Goal: Find contact information: Obtain details needed to contact an individual or organization

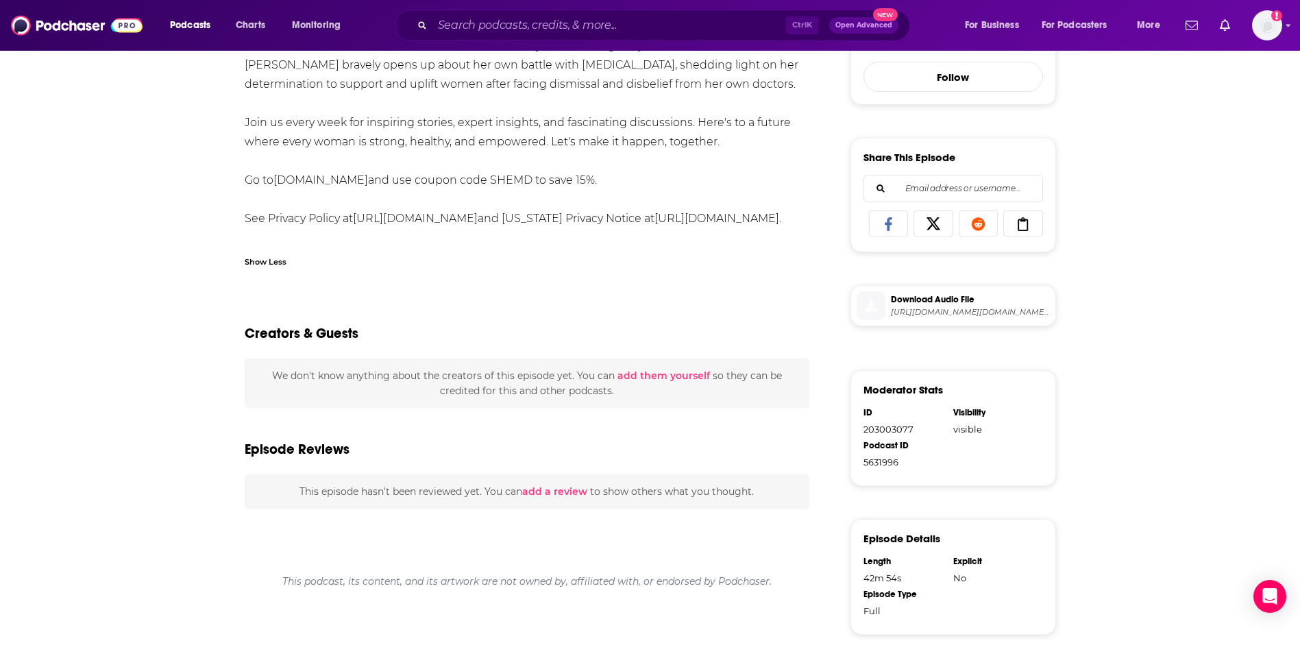
scroll to position [481, 0]
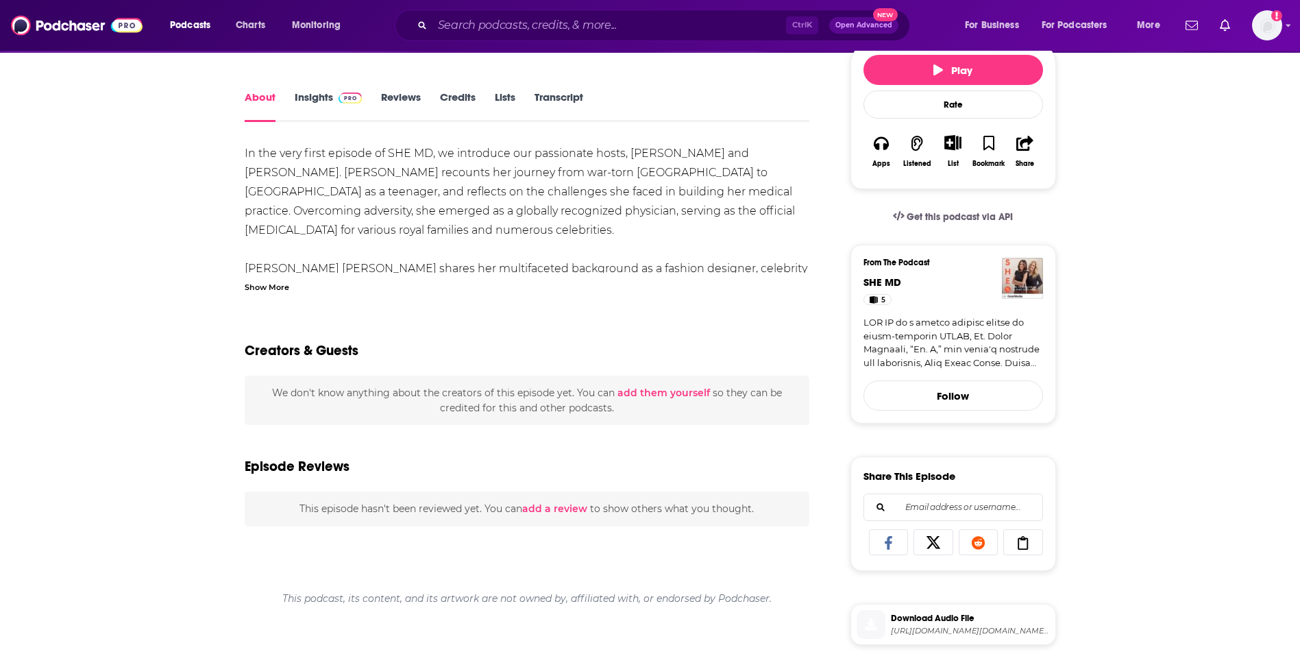
scroll to position [166, 0]
click at [269, 279] on div "Show More" at bounding box center [267, 285] width 45 height 13
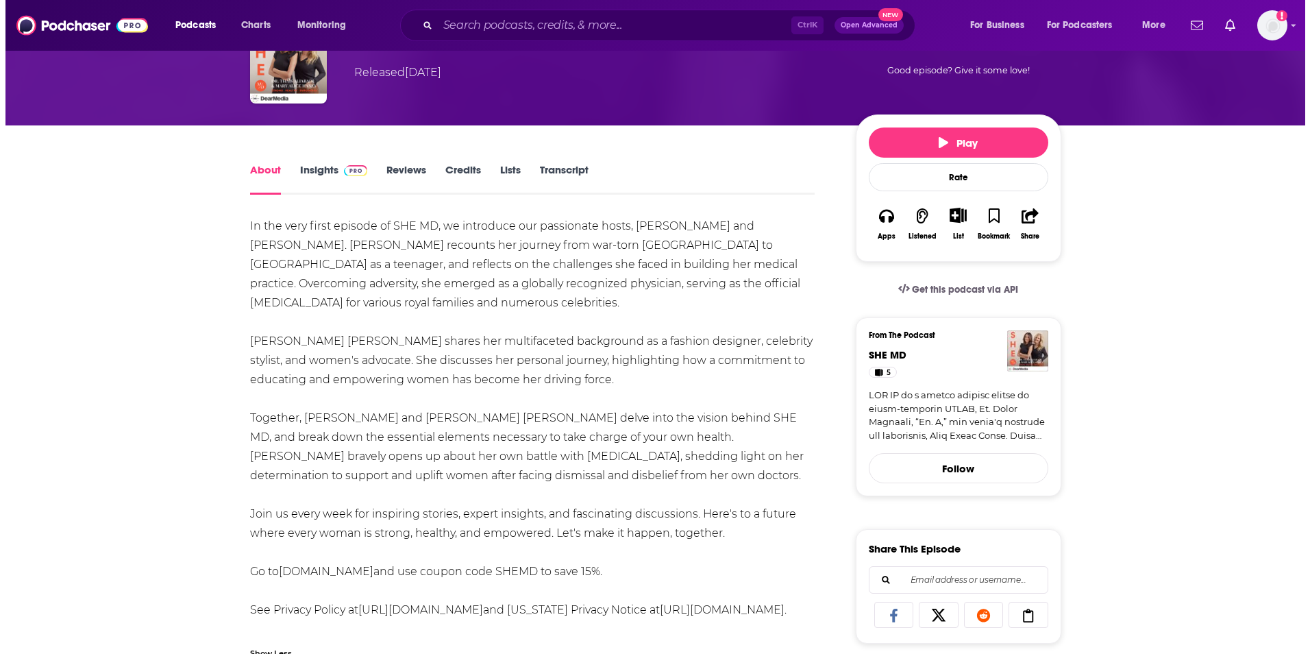
scroll to position [0, 0]
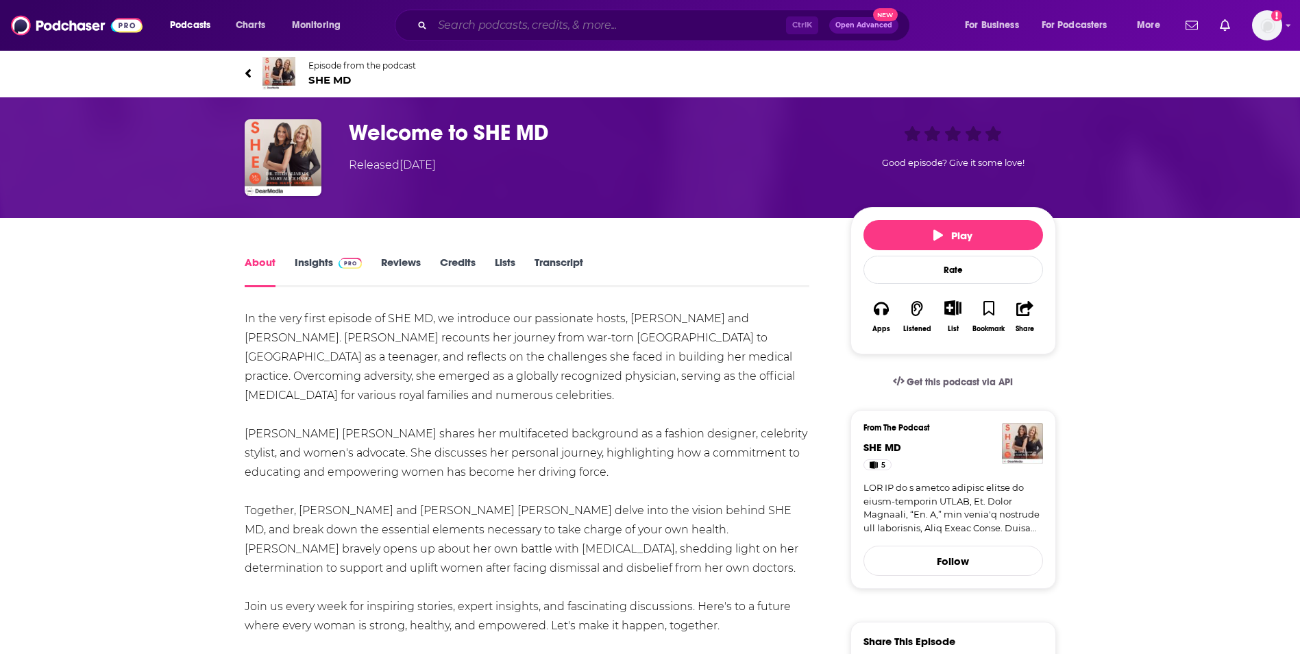
click at [615, 23] on input "Search podcasts, credits, & more..." at bounding box center [608, 25] width 353 height 22
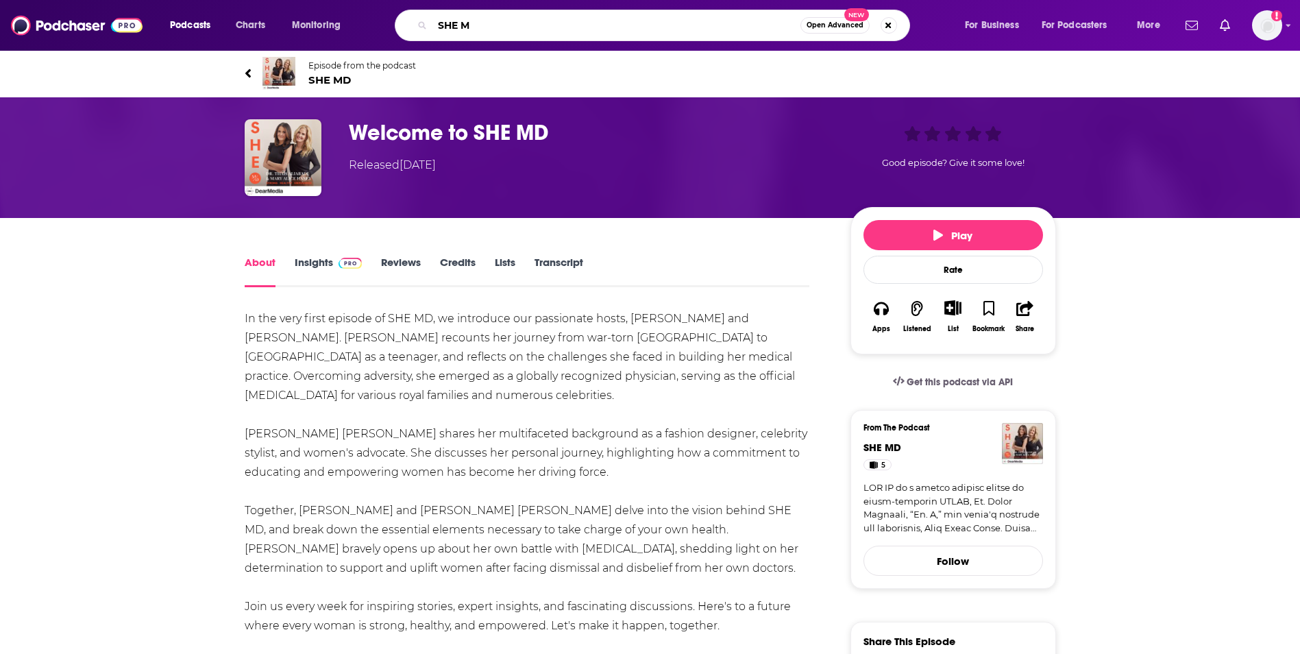
type input "SHE MD"
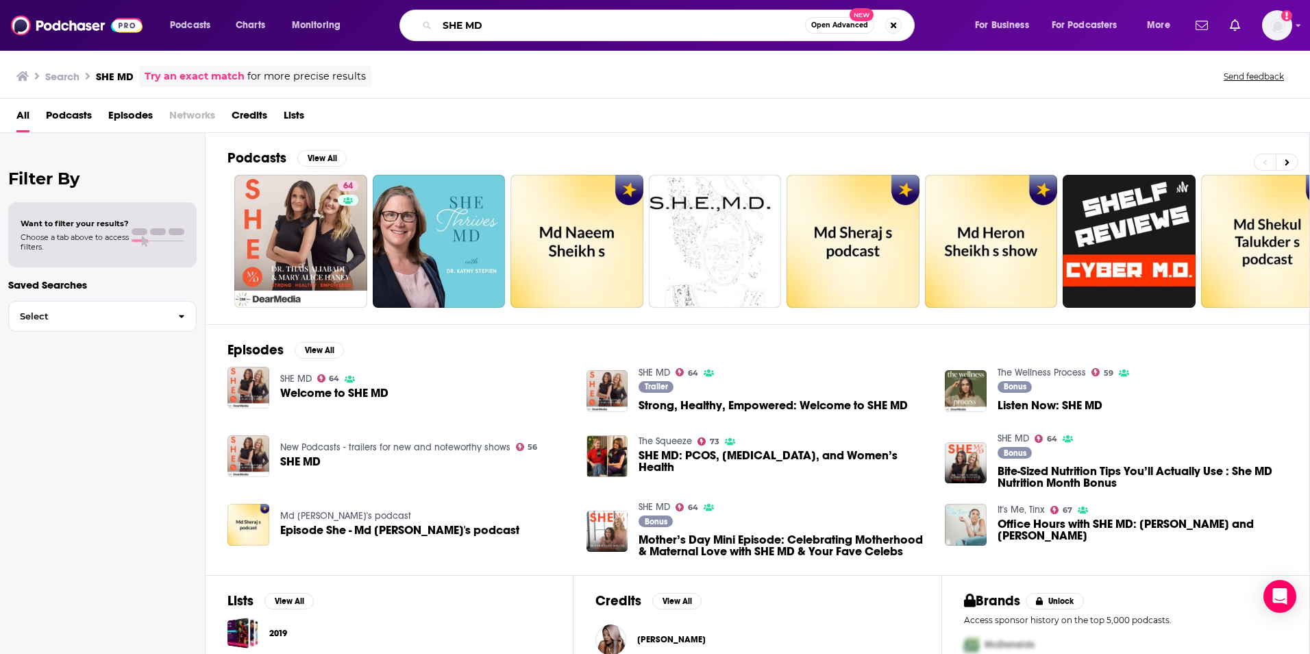
drag, startPoint x: 581, startPoint y: 19, endPoint x: 395, endPoint y: 17, distance: 185.7
click at [395, 17] on div "SHE MD Open Advanced New" at bounding box center [670, 26] width 580 height 32
type input "[PERSON_NAME]"
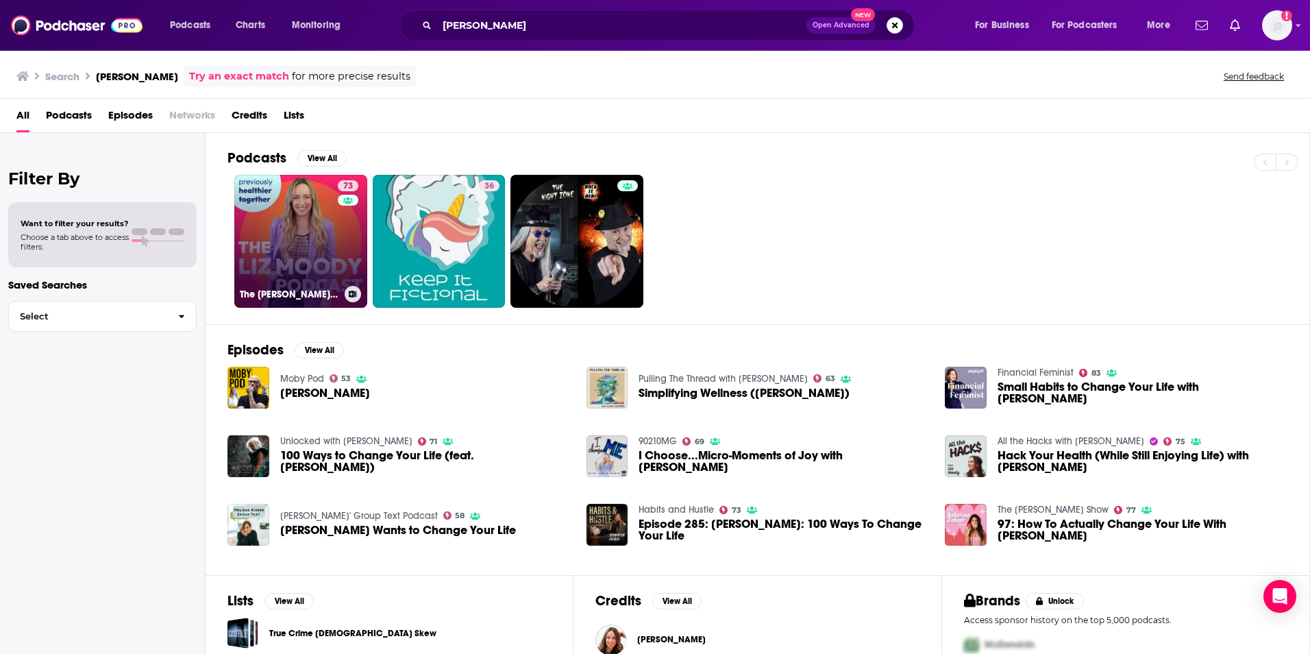
click at [305, 258] on link "73 The [PERSON_NAME] Podcast" at bounding box center [300, 241] width 133 height 133
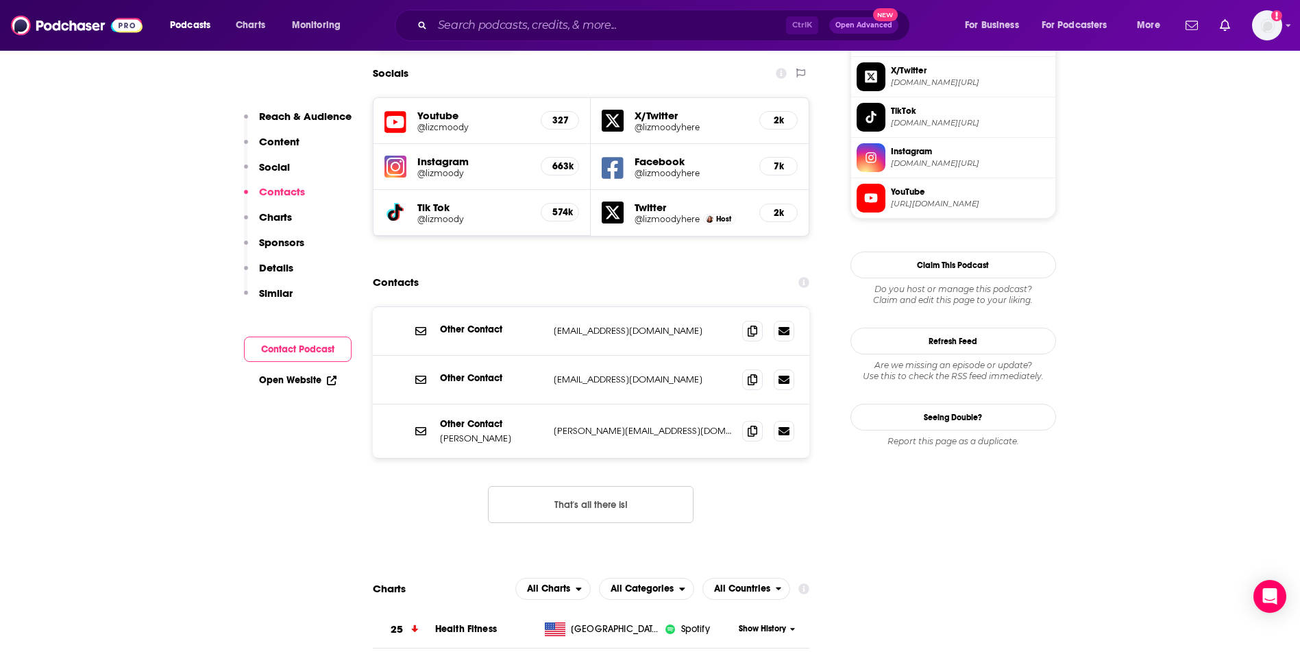
scroll to position [1226, 0]
drag, startPoint x: 634, startPoint y: 343, endPoint x: 551, endPoint y: 345, distance: 82.9
click at [551, 406] on div "Other Contact [PERSON_NAME] [PERSON_NAME][EMAIL_ADDRESS][DOMAIN_NAME] [PERSON_N…" at bounding box center [591, 432] width 437 height 53
copy p "[PERSON_NAME][EMAIL_ADDRESS][DOMAIN_NAME]"
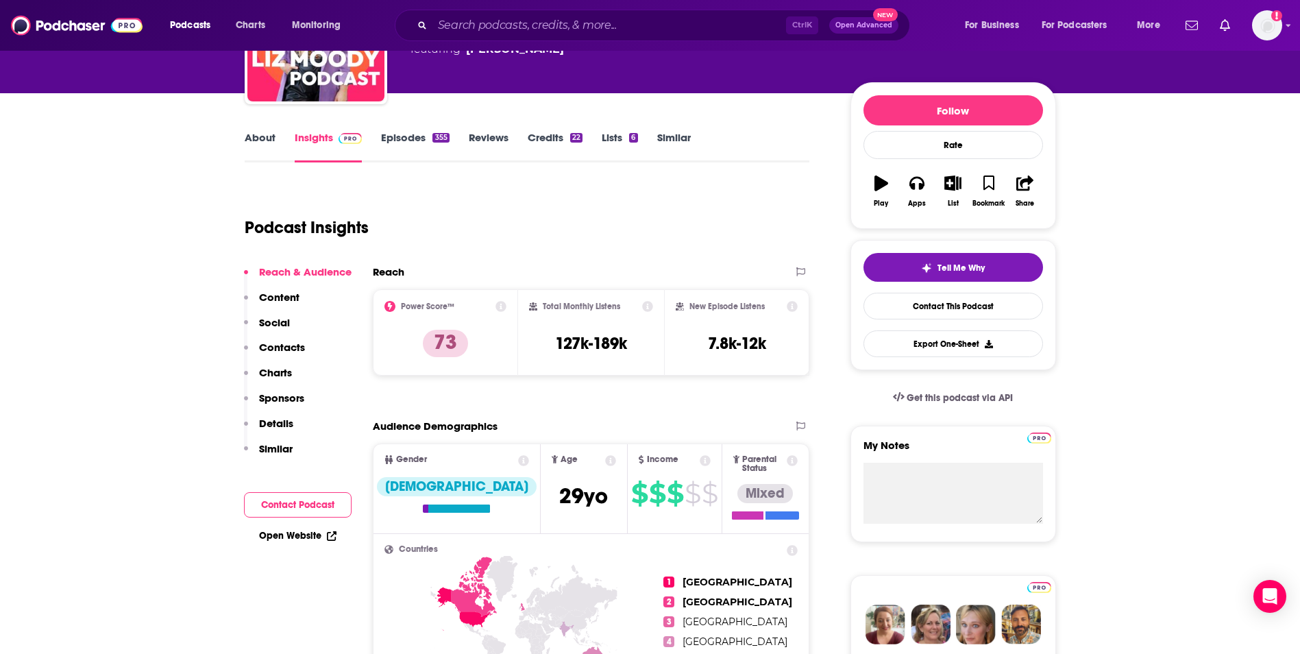
scroll to position [0, 0]
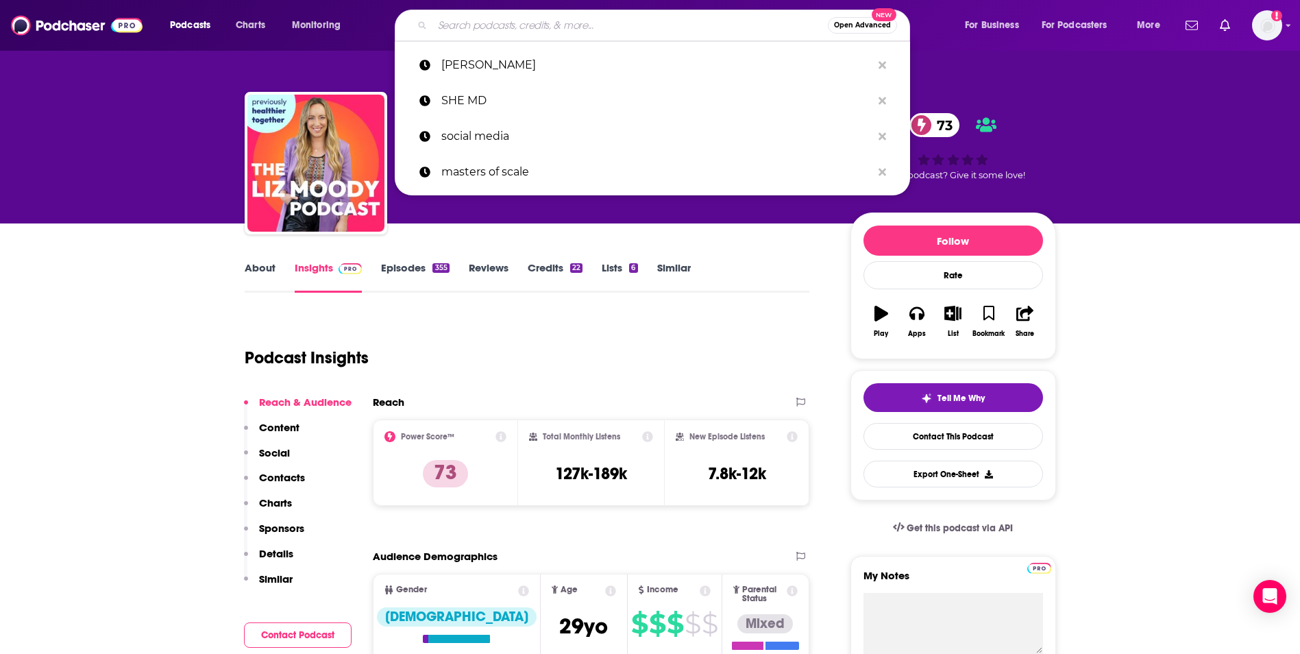
click at [549, 27] on input "Search podcasts, credits, & more..." at bounding box center [629, 25] width 395 height 22
paste input "Well with [PERSON_NAME]"
type input "Well with [PERSON_NAME]"
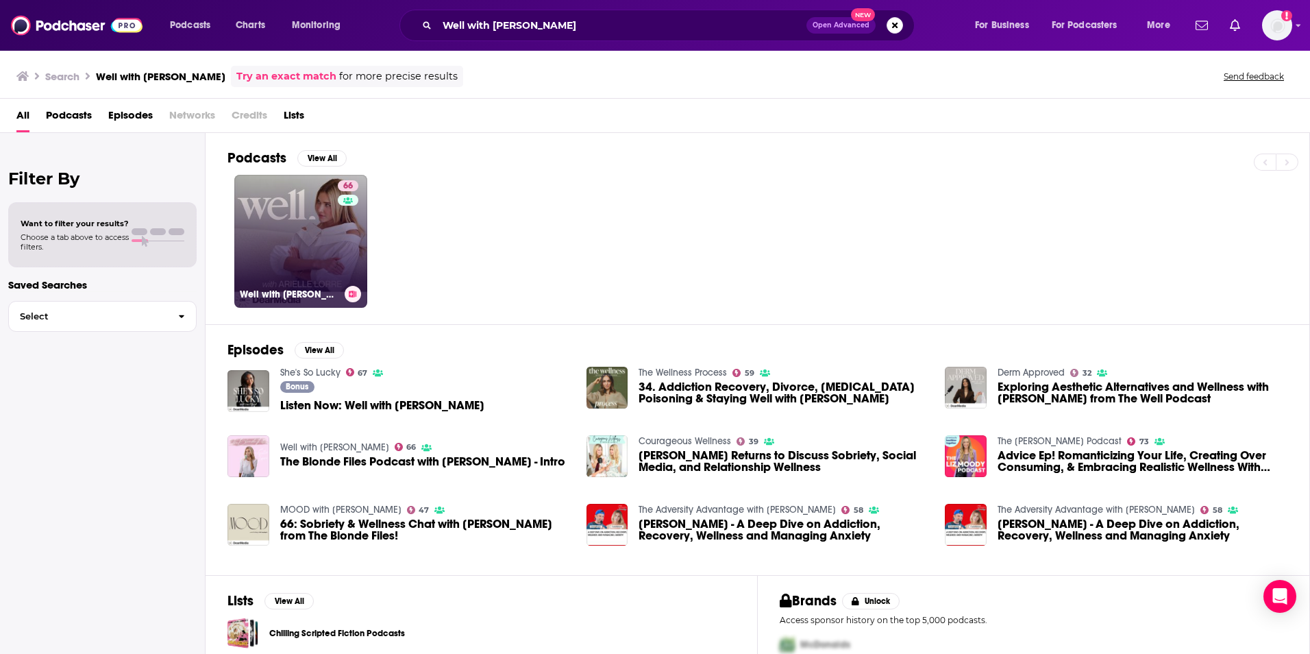
click at [316, 239] on link "66 Well with [PERSON_NAME]" at bounding box center [300, 241] width 133 height 133
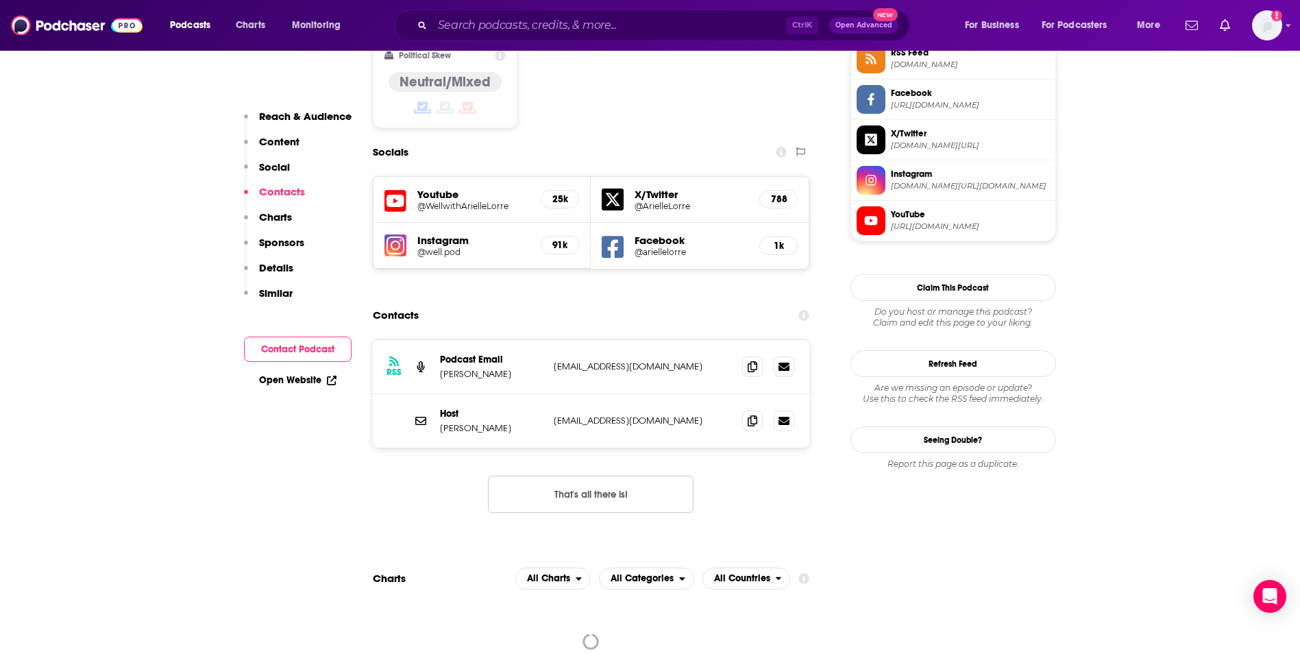
scroll to position [1165, 0]
drag, startPoint x: 551, startPoint y: 279, endPoint x: 673, endPoint y: 280, distance: 121.9
click at [673, 339] on div "RSS Podcast Email [PERSON_NAME] [EMAIL_ADDRESS][DOMAIN_NAME] [EMAIL_ADDRESS][DO…" at bounding box center [591, 366] width 437 height 54
copy p "[EMAIL_ADDRESS][DOMAIN_NAME]"
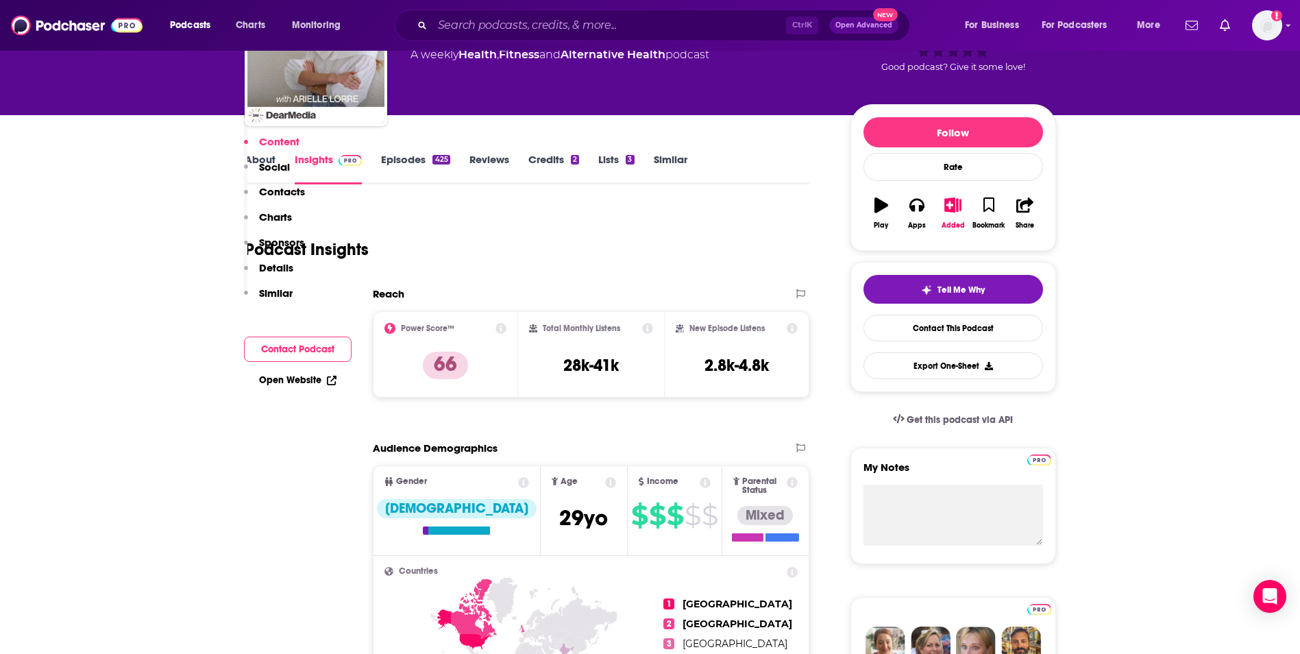
scroll to position [0, 0]
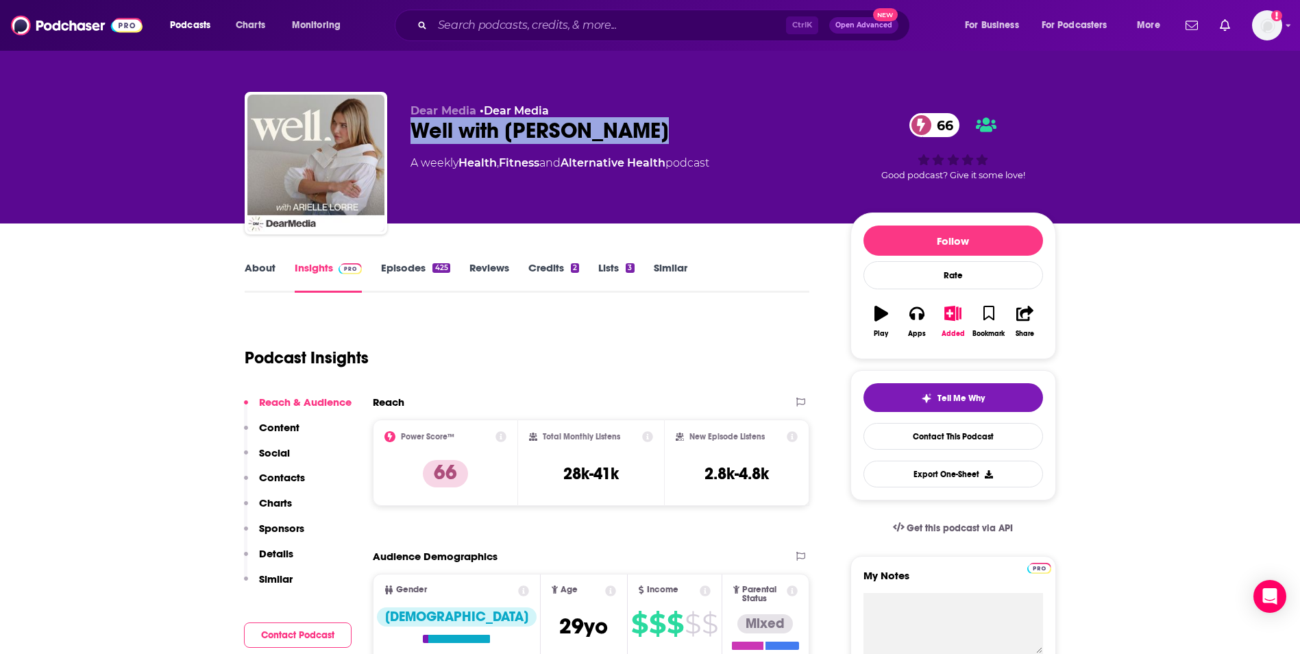
drag, startPoint x: 416, startPoint y: 127, endPoint x: 669, endPoint y: 126, distance: 252.8
click at [669, 126] on div "Well with [PERSON_NAME] 66" at bounding box center [619, 130] width 418 height 27
copy h2 "Well with [PERSON_NAME]"
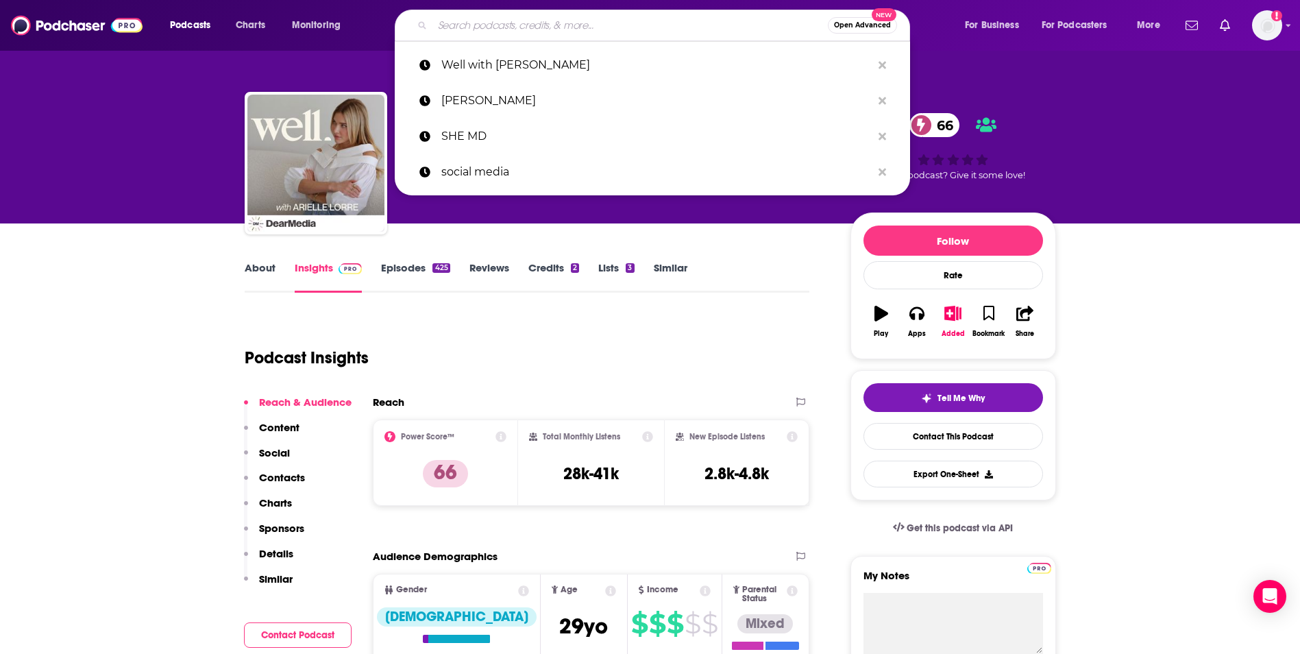
click at [493, 26] on input "Search podcasts, credits, & more..." at bounding box center [629, 25] width 395 height 22
paste input "The Heal Squad with [PERSON_NAME]"
type input "The Heal Squad with [PERSON_NAME]"
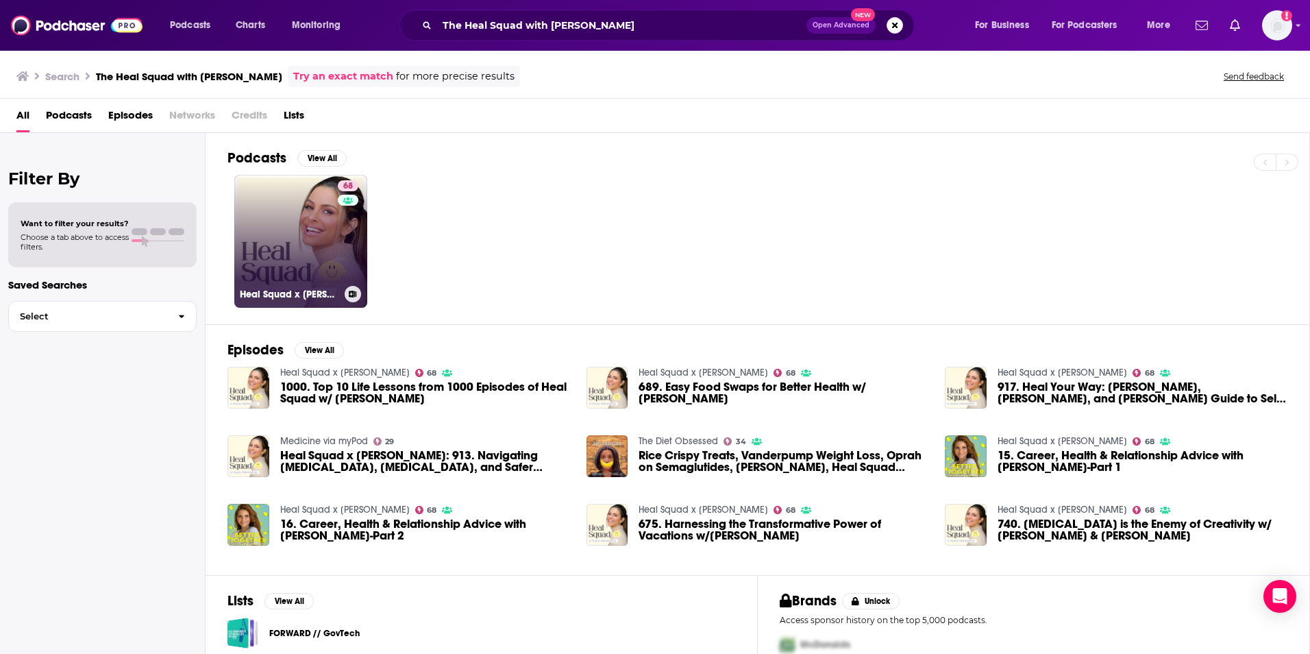
click at [300, 243] on link "68 Heal Squad x [PERSON_NAME]" at bounding box center [300, 241] width 133 height 133
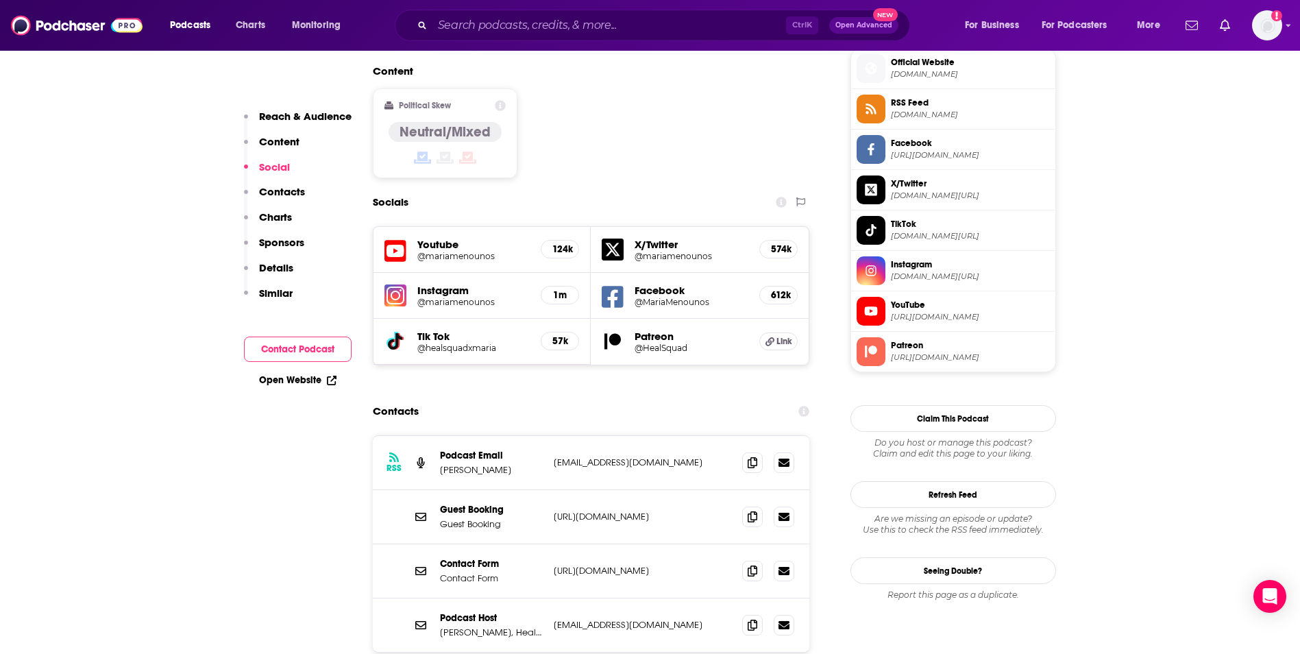
scroll to position [1115, 0]
drag, startPoint x: 548, startPoint y: 370, endPoint x: 611, endPoint y: 367, distance: 63.1
click at [611, 435] on div "RSS Podcast Email [PERSON_NAME] [EMAIL_ADDRESS][DOMAIN_NAME] [EMAIL_ADDRESS][DO…" at bounding box center [591, 462] width 437 height 54
drag, startPoint x: 611, startPoint y: 367, endPoint x: 596, endPoint y: 387, distance: 25.5
click at [596, 435] on div "RSS Podcast Email [PERSON_NAME] [EMAIL_ADDRESS][DOMAIN_NAME] [EMAIL_ADDRESS][DO…" at bounding box center [591, 462] width 437 height 54
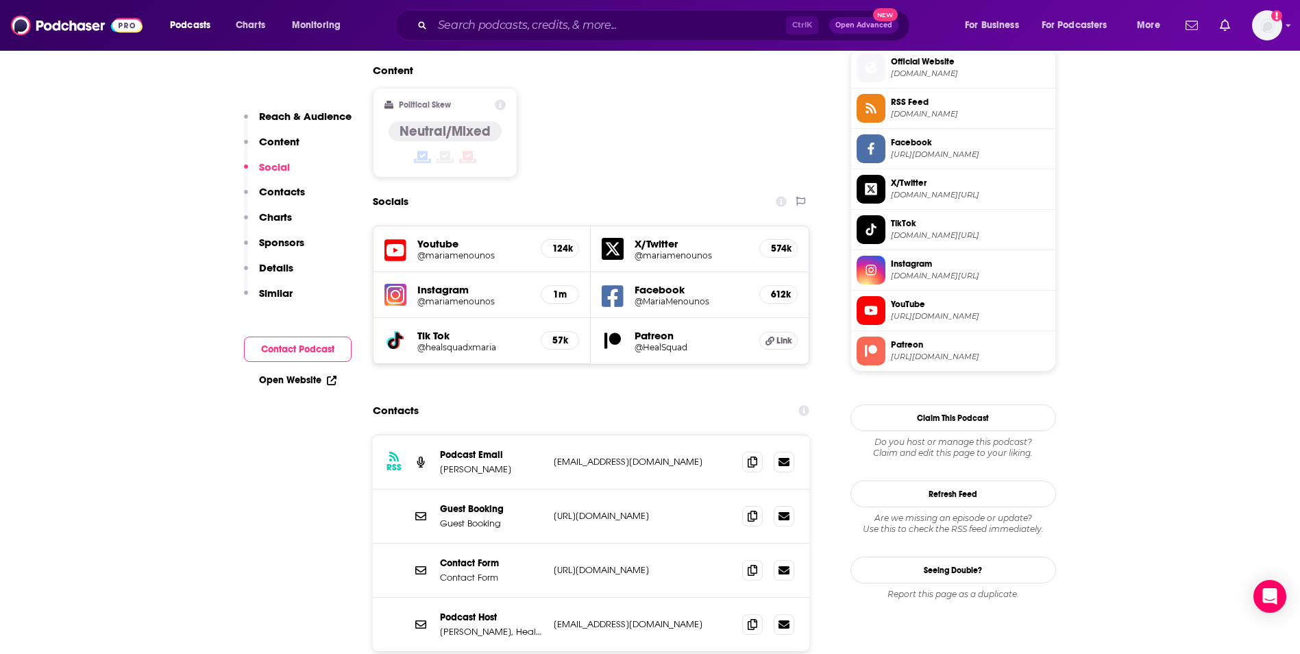
click at [599, 510] on p "[URL][DOMAIN_NAME]" at bounding box center [643, 516] width 178 height 12
drag, startPoint x: 544, startPoint y: 432, endPoint x: 787, endPoint y: 434, distance: 243.2
click at [787, 489] on div "Guest Booking Guest Booking [URL][DOMAIN_NAME] [URL][DOMAIN_NAME]" at bounding box center [591, 516] width 437 height 54
drag, startPoint x: 787, startPoint y: 434, endPoint x: 757, endPoint y: 432, distance: 30.2
click at [757, 510] on icon at bounding box center [752, 515] width 10 height 11
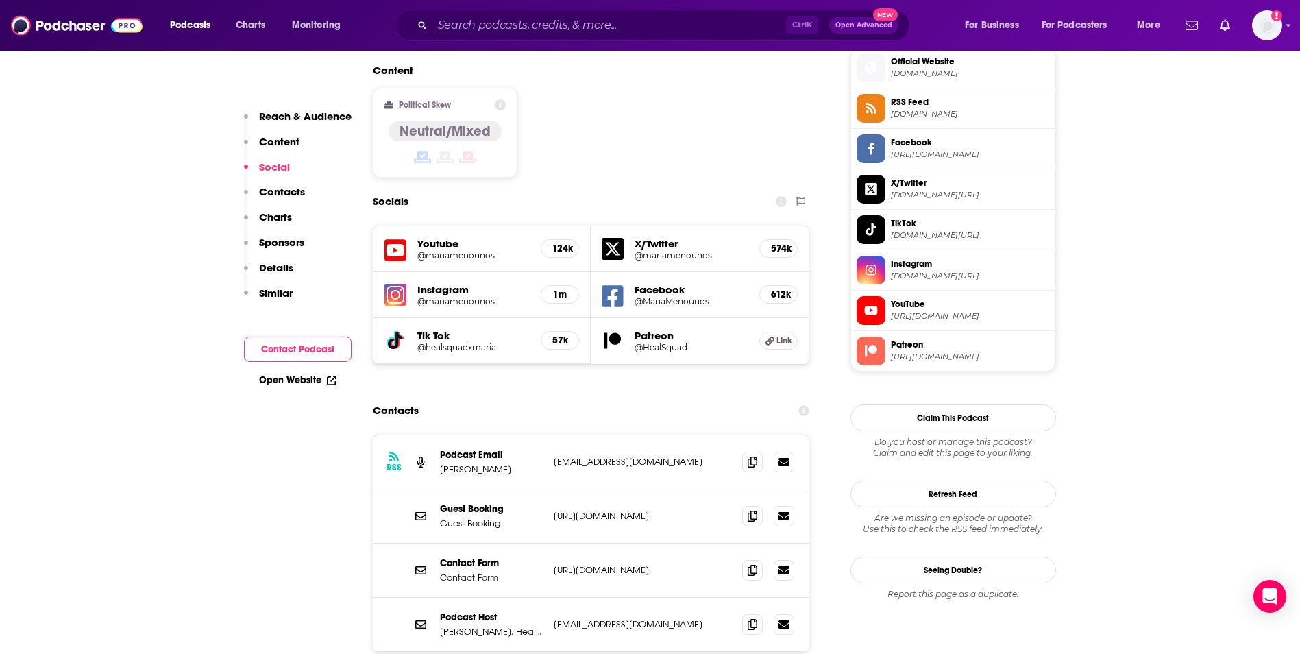
drag, startPoint x: 538, startPoint y: 380, endPoint x: 711, endPoint y: 365, distance: 173.2
click at [711, 435] on div "RSS Podcast Email [PERSON_NAME] [EMAIL_ADDRESS][DOMAIN_NAME] [EMAIL_ADDRESS][DO…" at bounding box center [591, 462] width 437 height 54
copy div "[EMAIL_ADDRESS][DOMAIN_NAME]"
click at [497, 23] on input "Search podcasts, credits, & more..." at bounding box center [608, 25] width 353 height 22
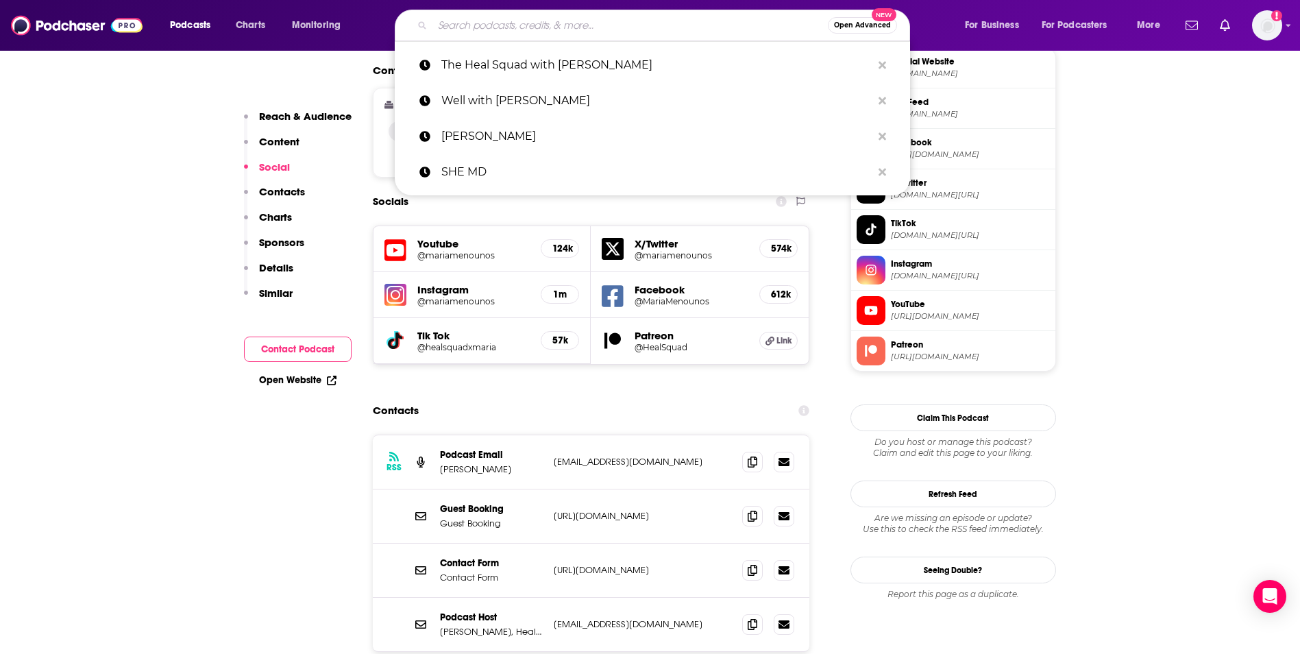
paste input "Conversations with [PERSON_NAME]"
type input "Conversations with [PERSON_NAME]"
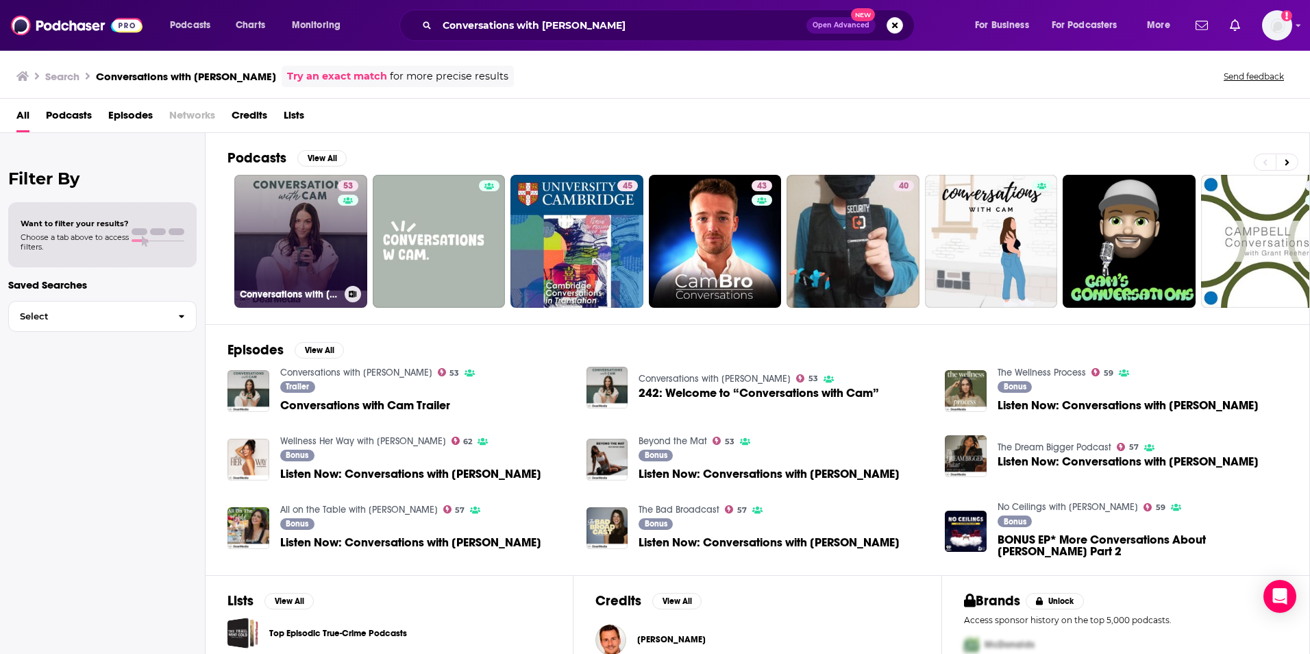
click at [299, 256] on link "53 Conversations with [PERSON_NAME]" at bounding box center [300, 241] width 133 height 133
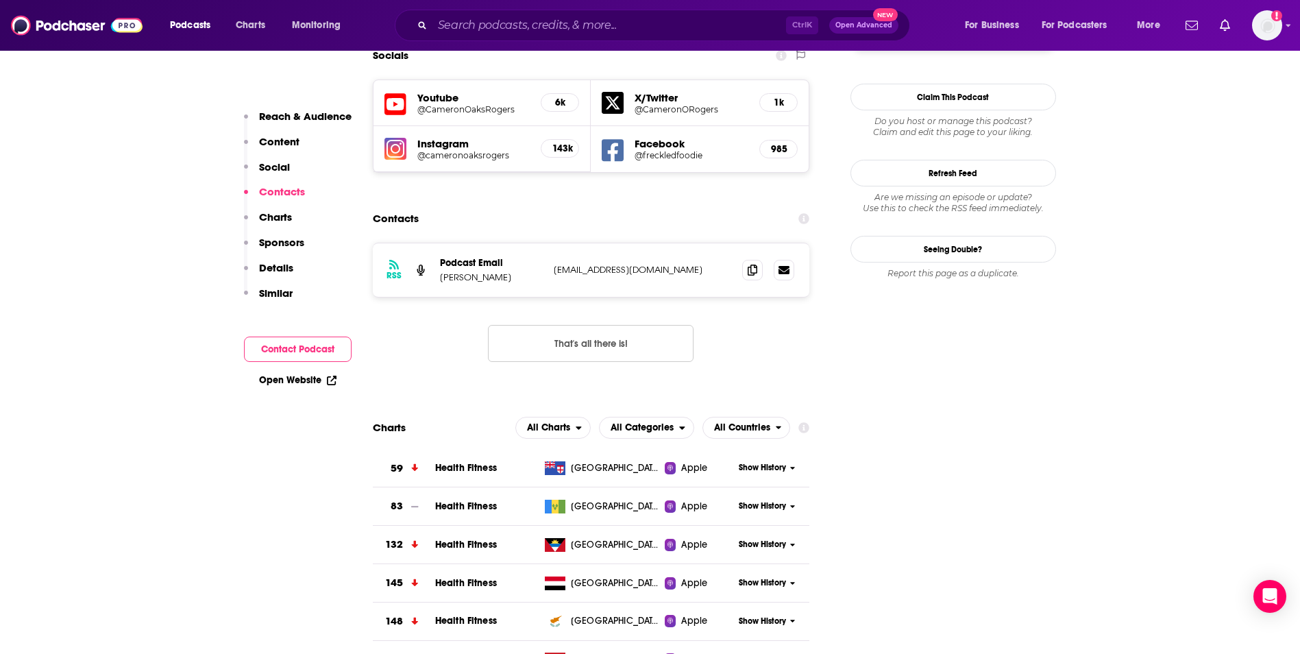
scroll to position [1246, 0]
drag, startPoint x: 554, startPoint y: 199, endPoint x: 687, endPoint y: 198, distance: 132.9
click at [687, 263] on p "[EMAIL_ADDRESS][DOMAIN_NAME]" at bounding box center [643, 269] width 178 height 12
copy p "[EMAIL_ADDRESS][DOMAIN_NAME]"
click at [506, 28] on input "Search podcasts, credits, & more..." at bounding box center [608, 25] width 353 height 22
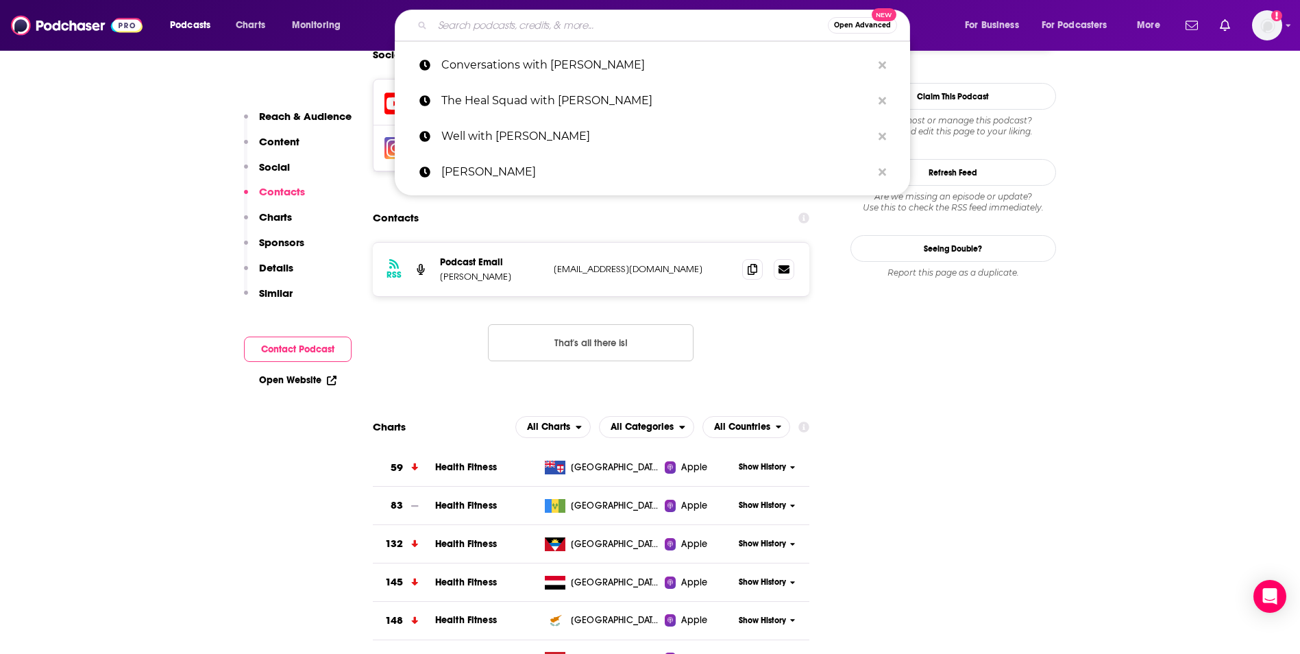
paste input "The Wellness Scoop"
type input "The Wellness Scoop"
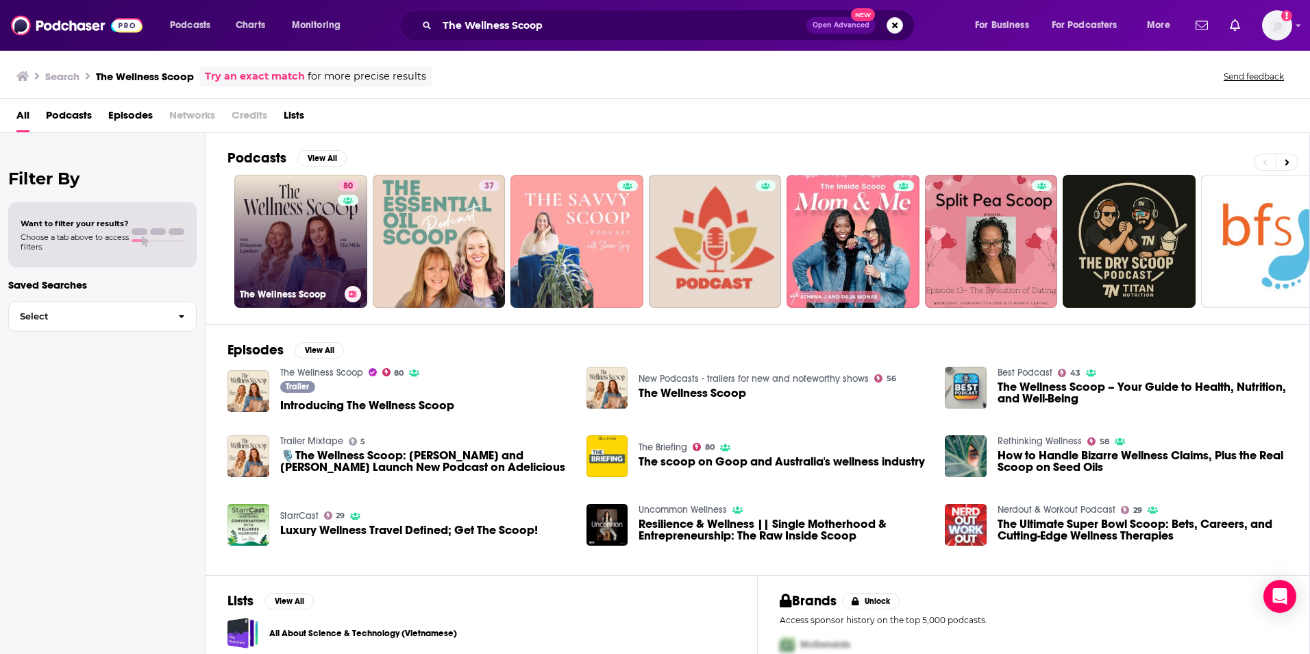
click at [314, 253] on link "80 The Wellness Scoop" at bounding box center [300, 241] width 133 height 133
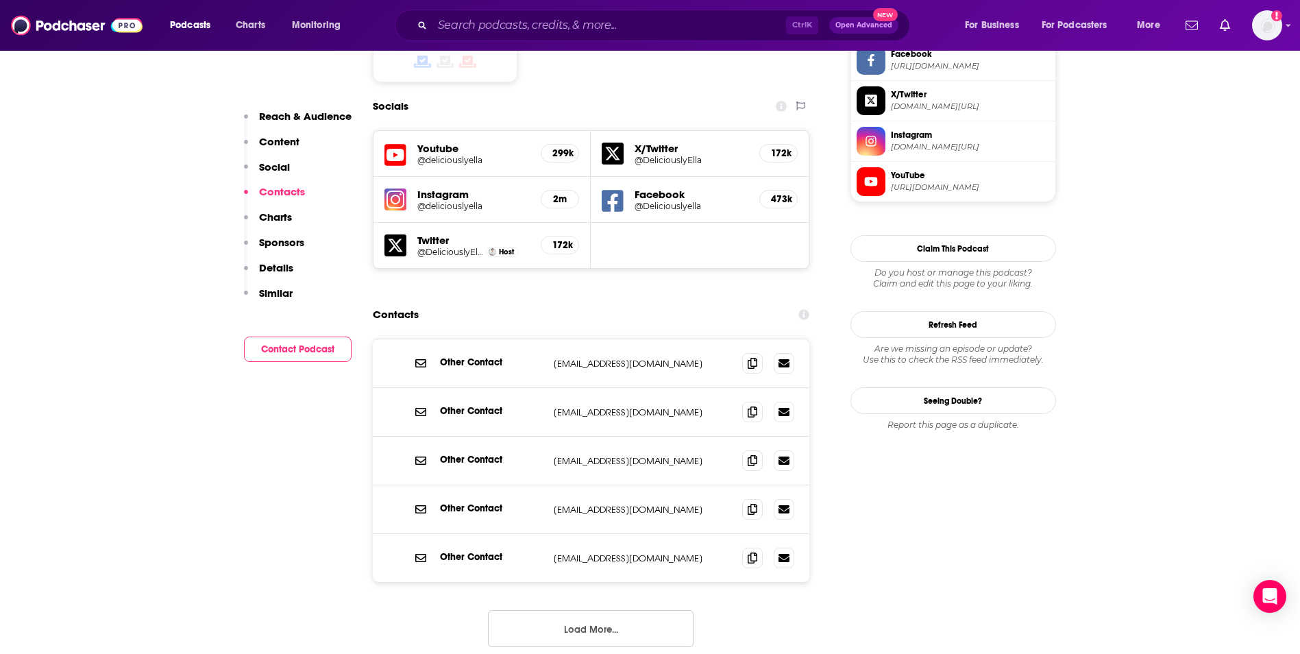
scroll to position [1164, 0]
drag, startPoint x: 543, startPoint y: 506, endPoint x: 669, endPoint y: 501, distance: 125.5
click at [669, 533] on div "Other Contact [EMAIL_ADDRESS][DOMAIN_NAME] [EMAIL_ADDRESS][DOMAIN_NAME]" at bounding box center [591, 557] width 437 height 48
copy div "[EMAIL_ADDRESS][DOMAIN_NAME]"
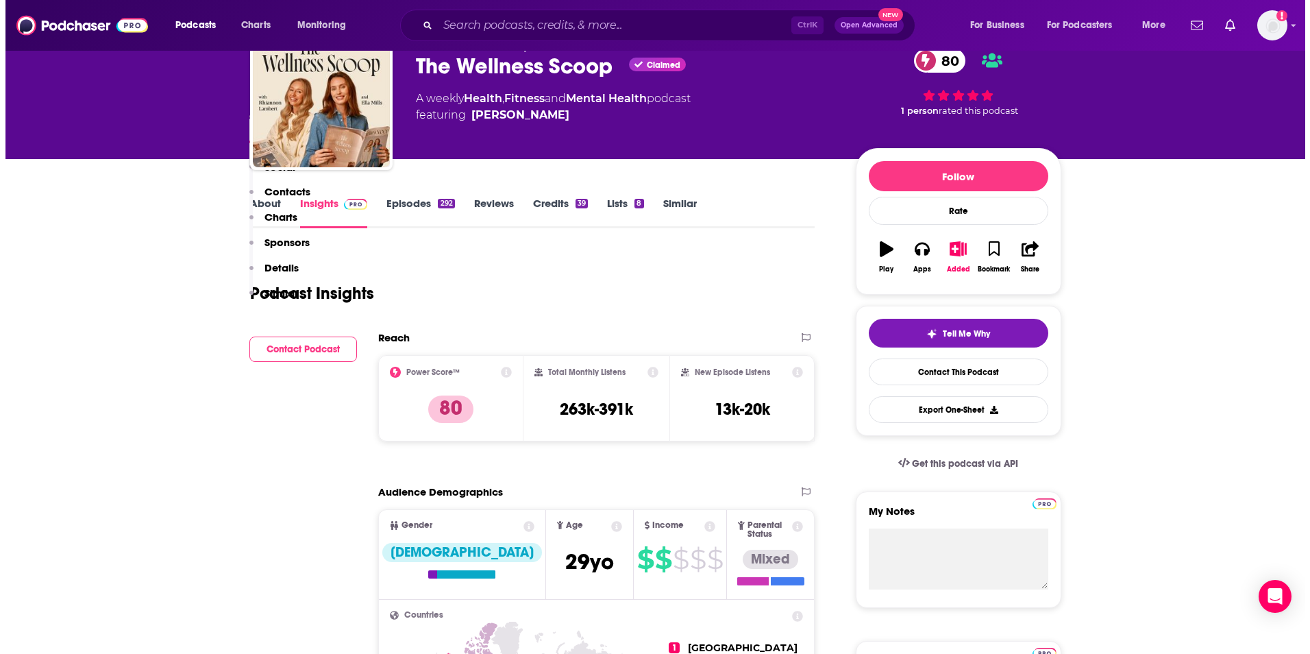
scroll to position [0, 0]
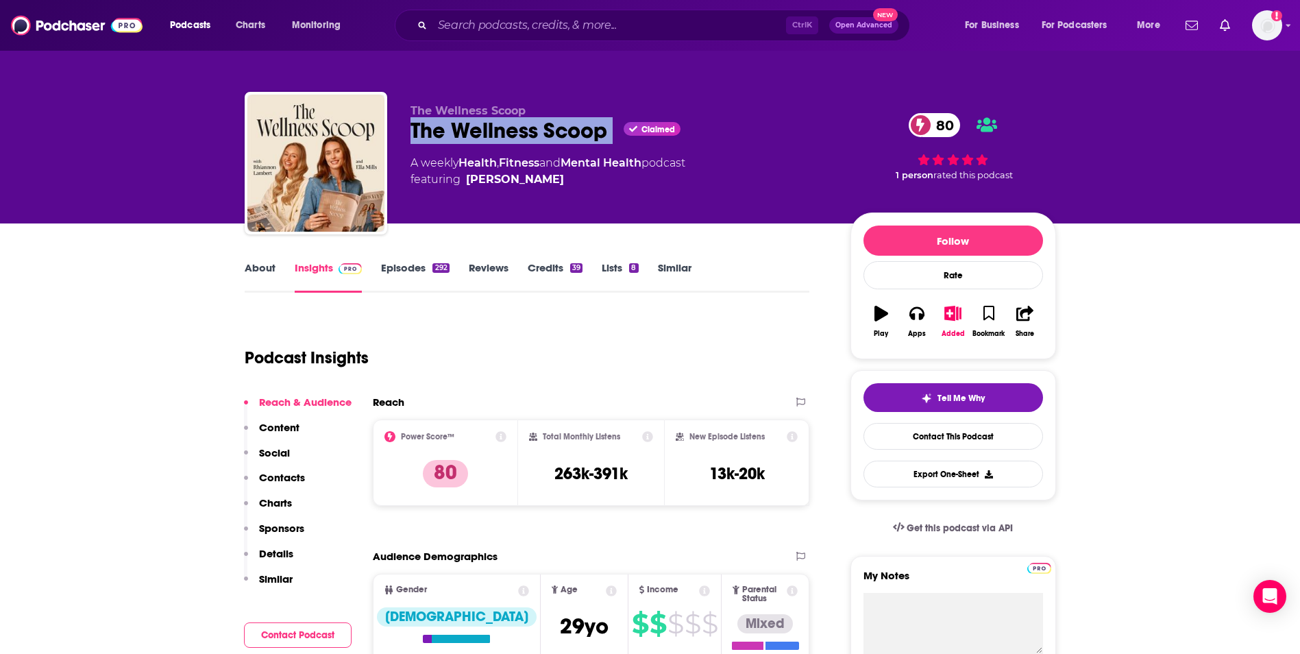
drag, startPoint x: 402, startPoint y: 125, endPoint x: 660, endPoint y: 121, distance: 257.6
click at [660, 121] on div "The Wellness Scoop The Wellness Scoop Claimed 80 A weekly Health , Fitness and …" at bounding box center [650, 166] width 811 height 148
copy div "The Wellness Scoop"
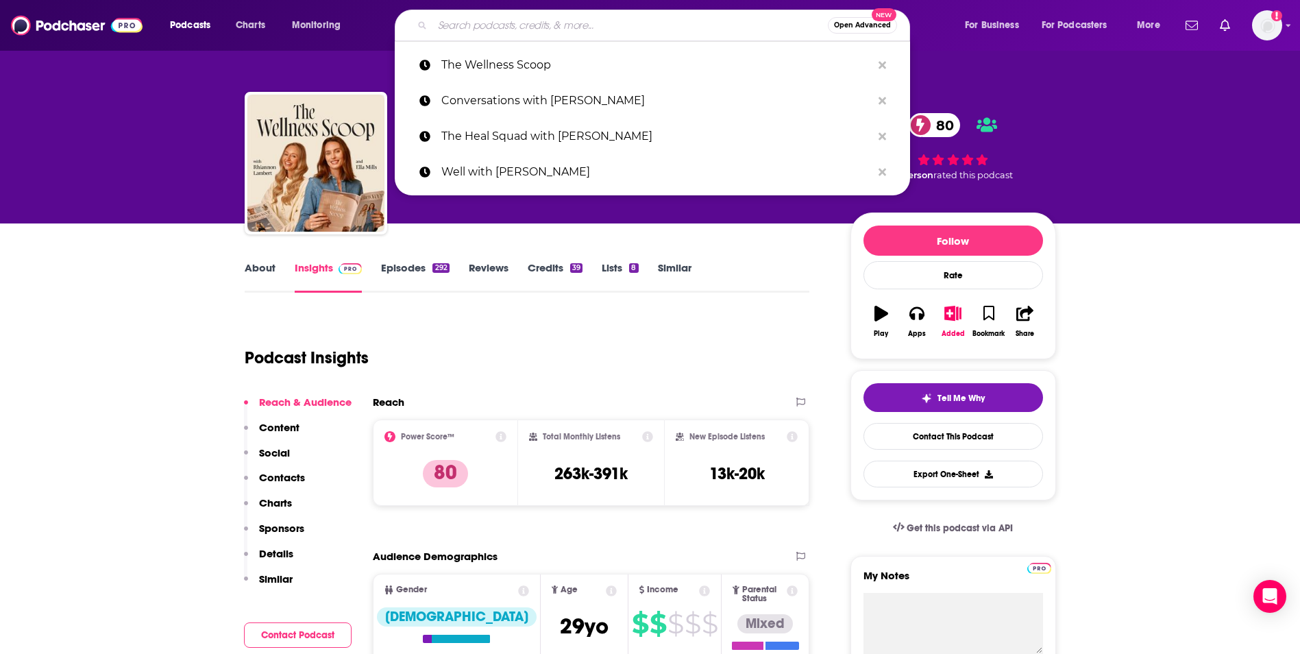
click at [477, 25] on input "Search podcasts, credits, & more..." at bounding box center [629, 25] width 395 height 22
paste input "Habits & Hustle"
type input "Habits & Hustle"
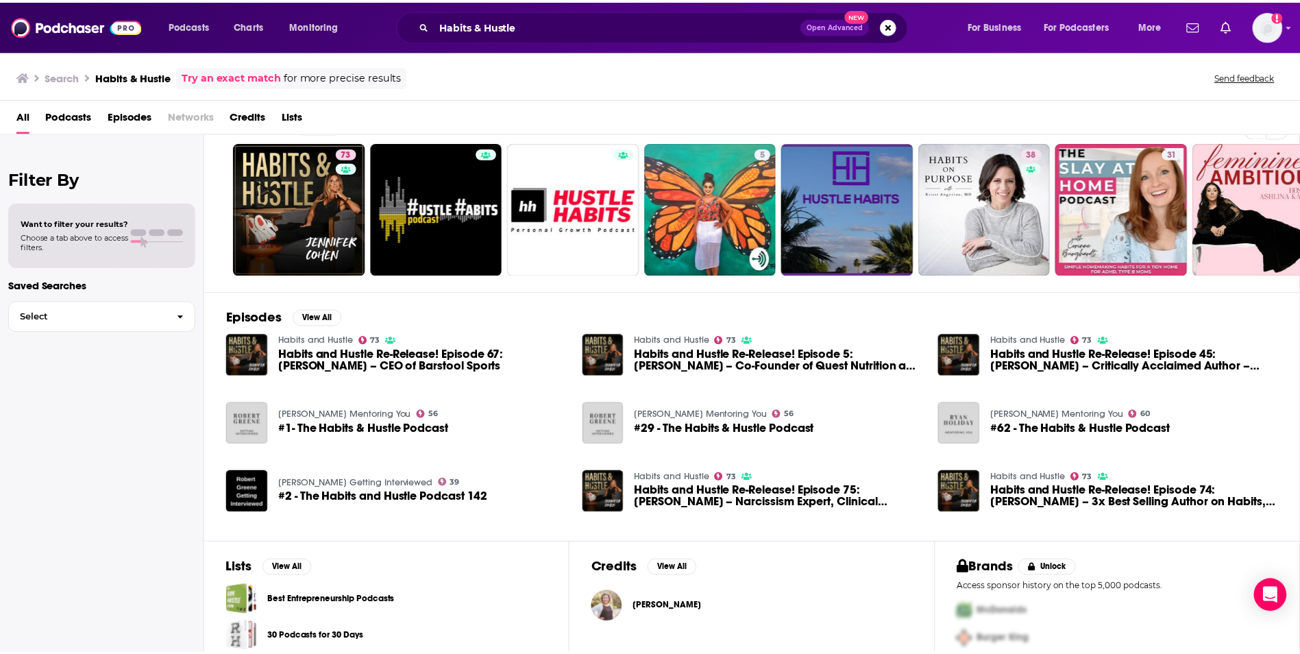
scroll to position [32, 0]
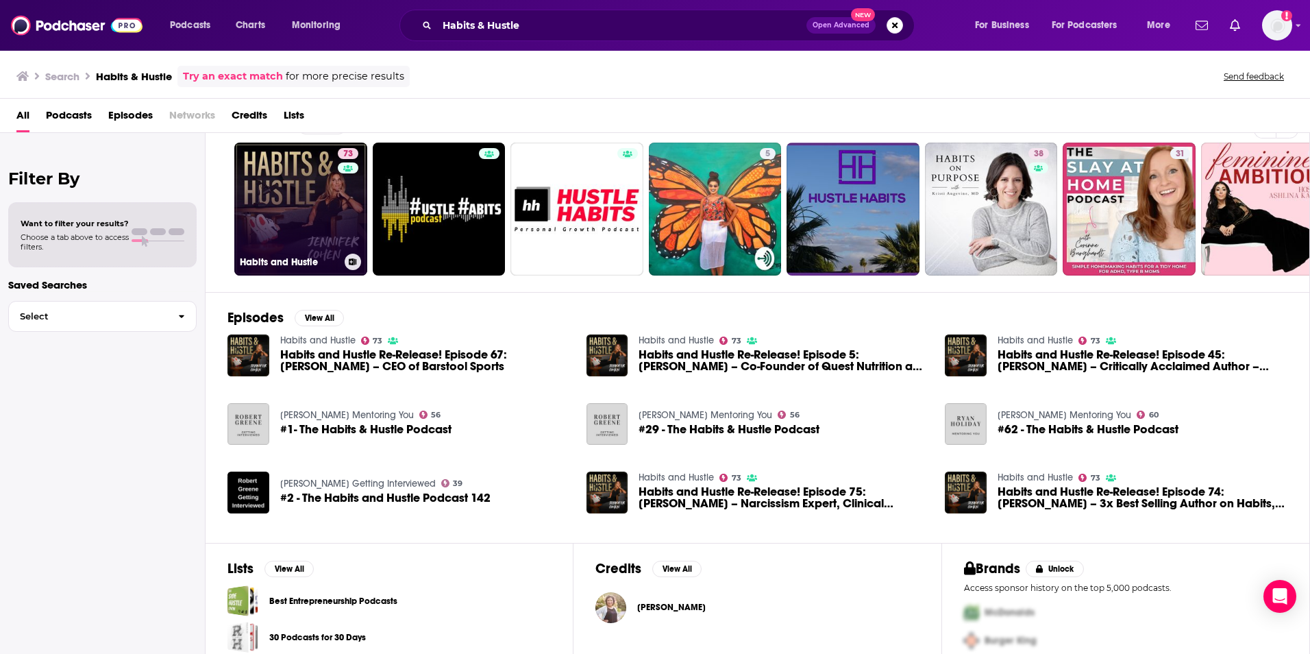
click at [284, 177] on link "73 Habits and Hustle" at bounding box center [300, 208] width 133 height 133
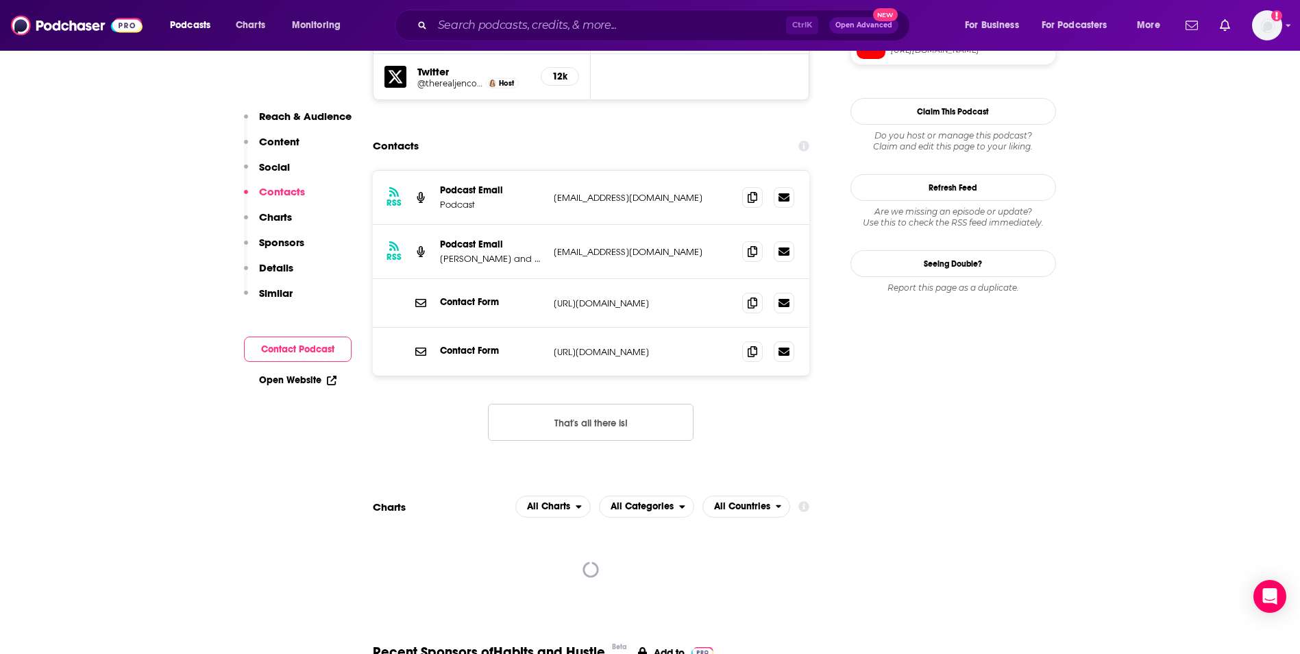
scroll to position [1341, 0]
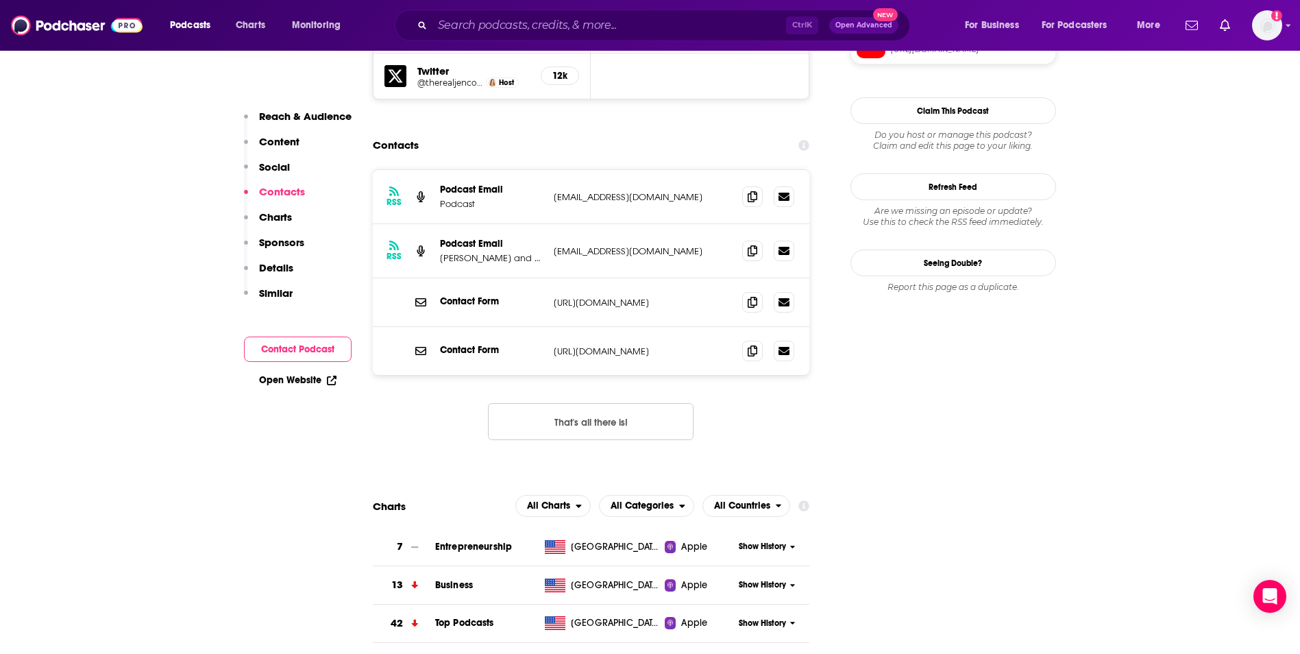
drag, startPoint x: 549, startPoint y: 186, endPoint x: 699, endPoint y: 181, distance: 150.1
click at [699, 224] on div "RSS Podcast Email [PERSON_NAME] and Habit Nest [EMAIL_ADDRESS][DOMAIN_NAME] [EM…" at bounding box center [591, 251] width 437 height 54
copy p "[EMAIL_ADDRESS][DOMAIN_NAME]"
click at [591, 23] on input "Search podcasts, credits, & more..." at bounding box center [608, 25] width 353 height 22
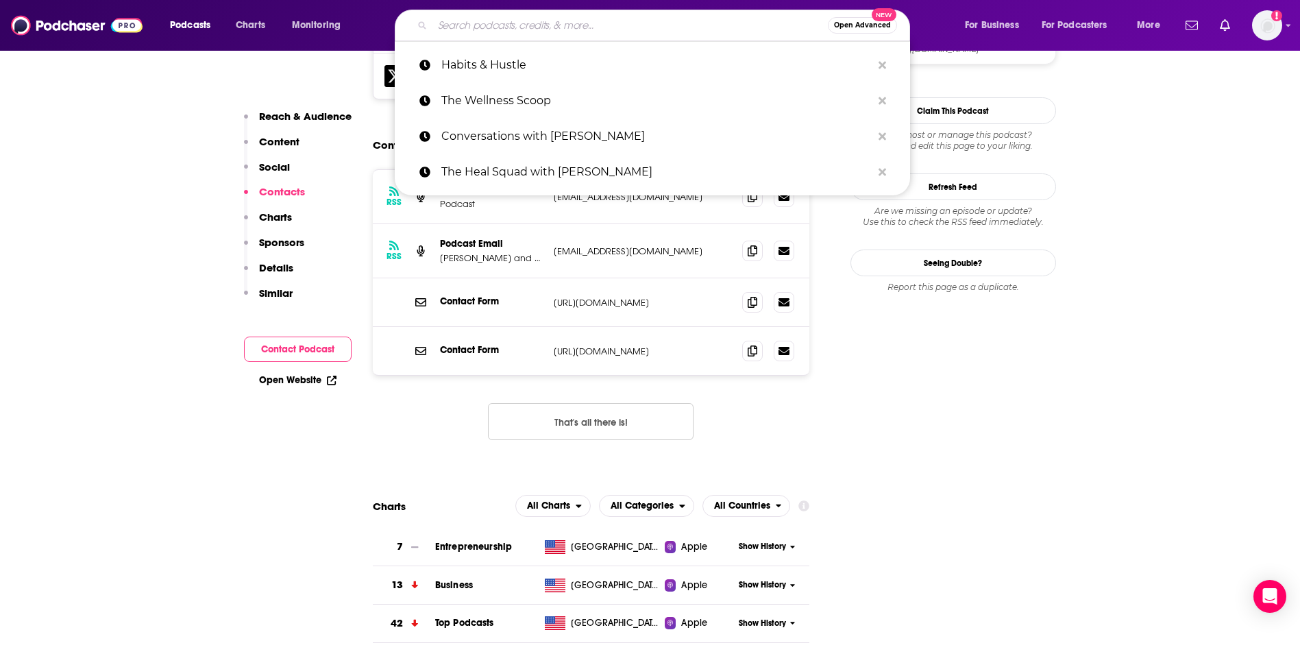
paste input "All on the Table with [PERSON_NAME]"
type input "All on the Table with [PERSON_NAME]"
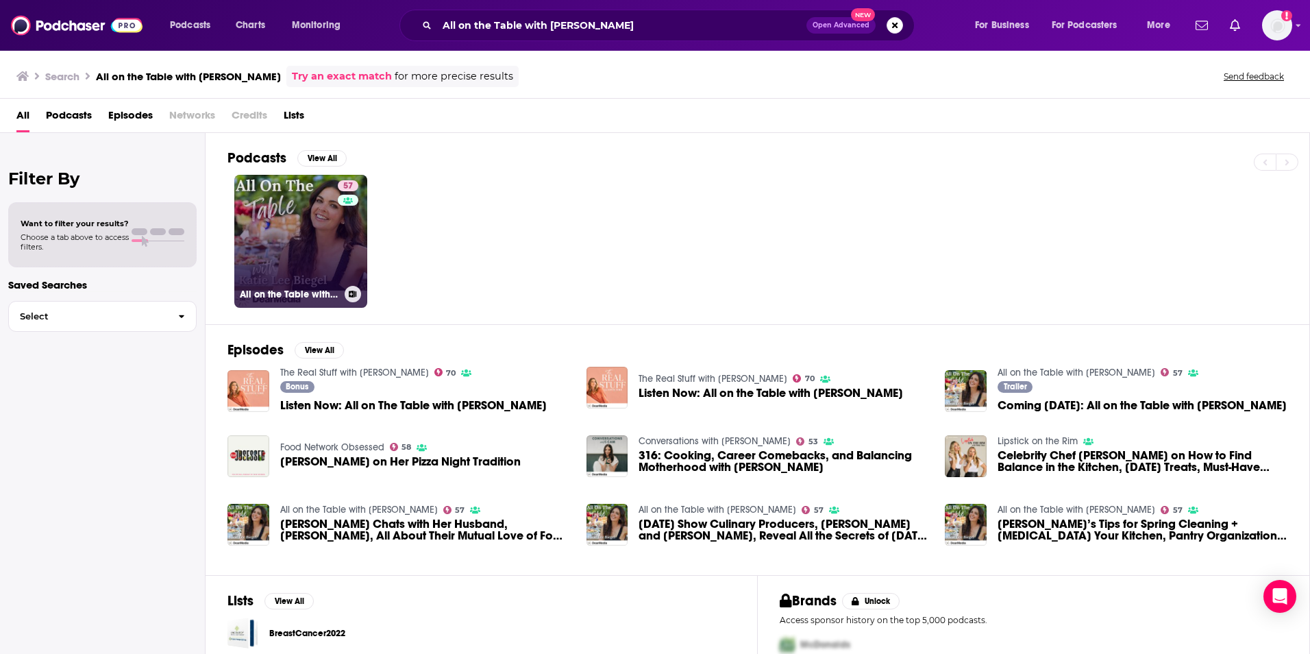
click at [271, 258] on link "57 All on the Table with [PERSON_NAME]" at bounding box center [300, 241] width 133 height 133
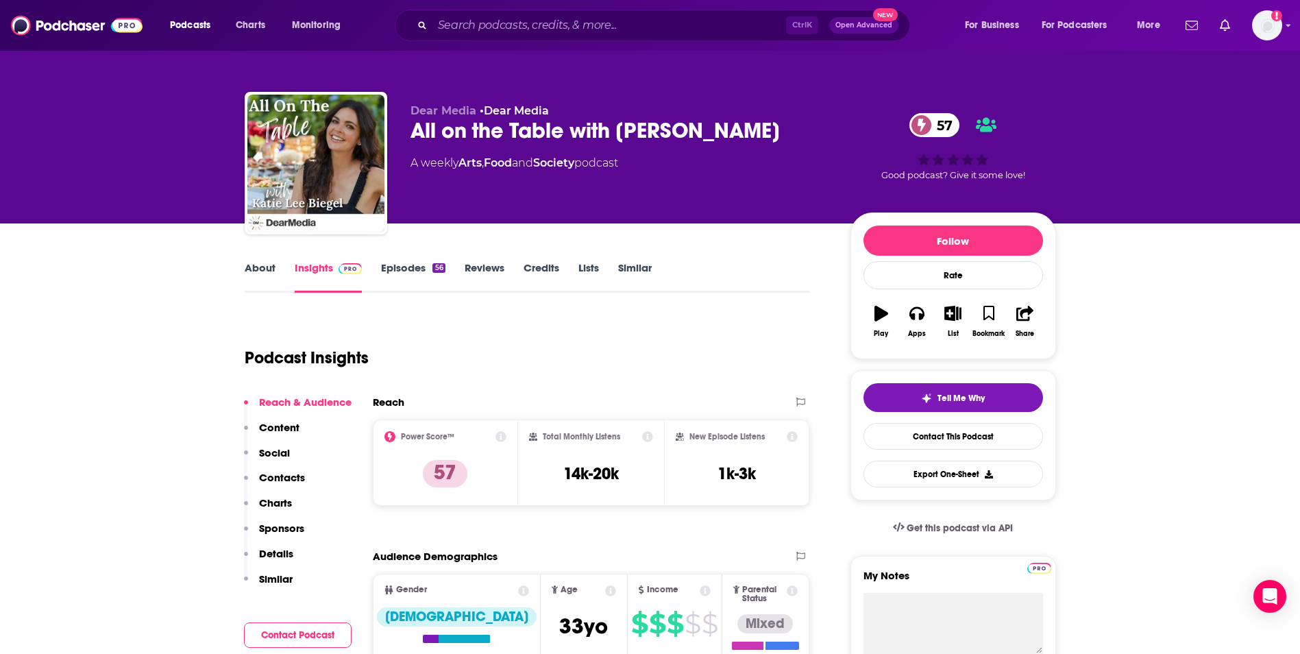
drag, startPoint x: 412, startPoint y: 134, endPoint x: 778, endPoint y: 134, distance: 366.5
click at [778, 134] on div "All on the Table with [PERSON_NAME] 57" at bounding box center [619, 130] width 418 height 27
copy h2 "All on the Table with [PERSON_NAME]"
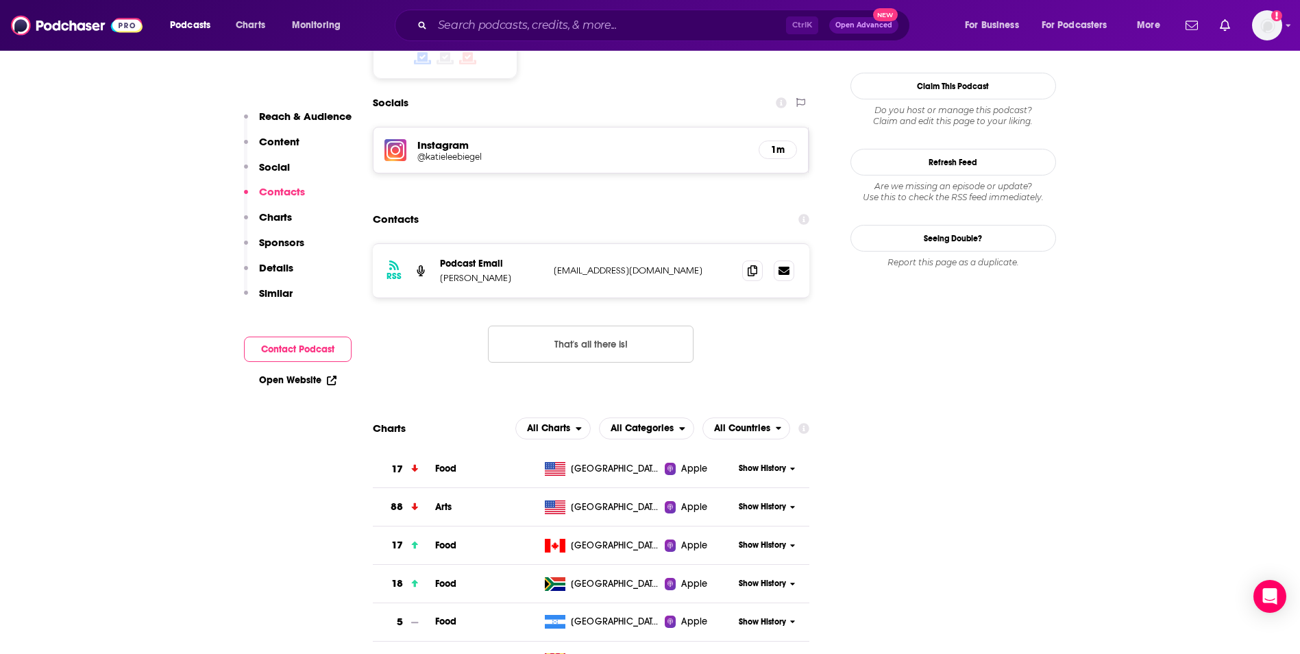
scroll to position [1136, 0]
drag, startPoint x: 682, startPoint y: 233, endPoint x: 549, endPoint y: 228, distance: 133.0
click at [549, 243] on div "RSS Podcast Email [PERSON_NAME] [EMAIL_ADDRESS][DOMAIN_NAME] [EMAIL_ADDRESS][DO…" at bounding box center [591, 269] width 437 height 53
copy p "[EMAIL_ADDRESS][DOMAIN_NAME]"
click at [511, 21] on input "Search podcasts, credits, & more..." at bounding box center [608, 25] width 353 height 22
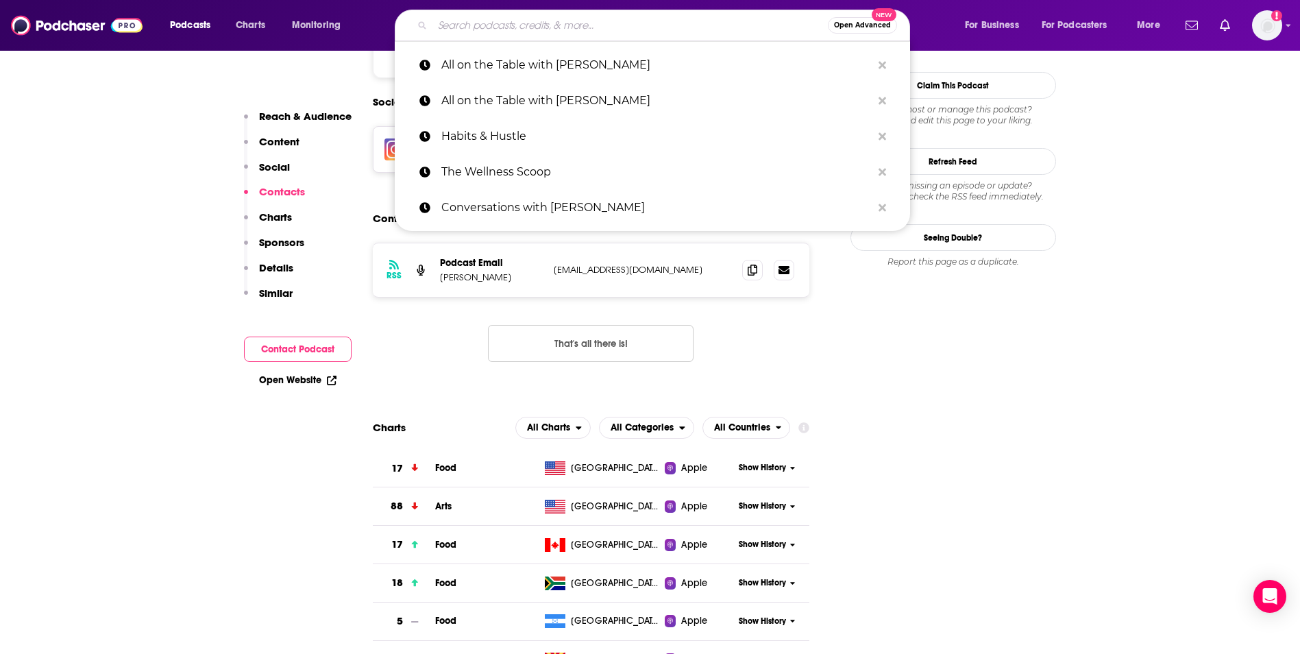
paste input "Climbing in Heels with [PERSON_NAME]"
type input "Climbing in Heels with [PERSON_NAME]"
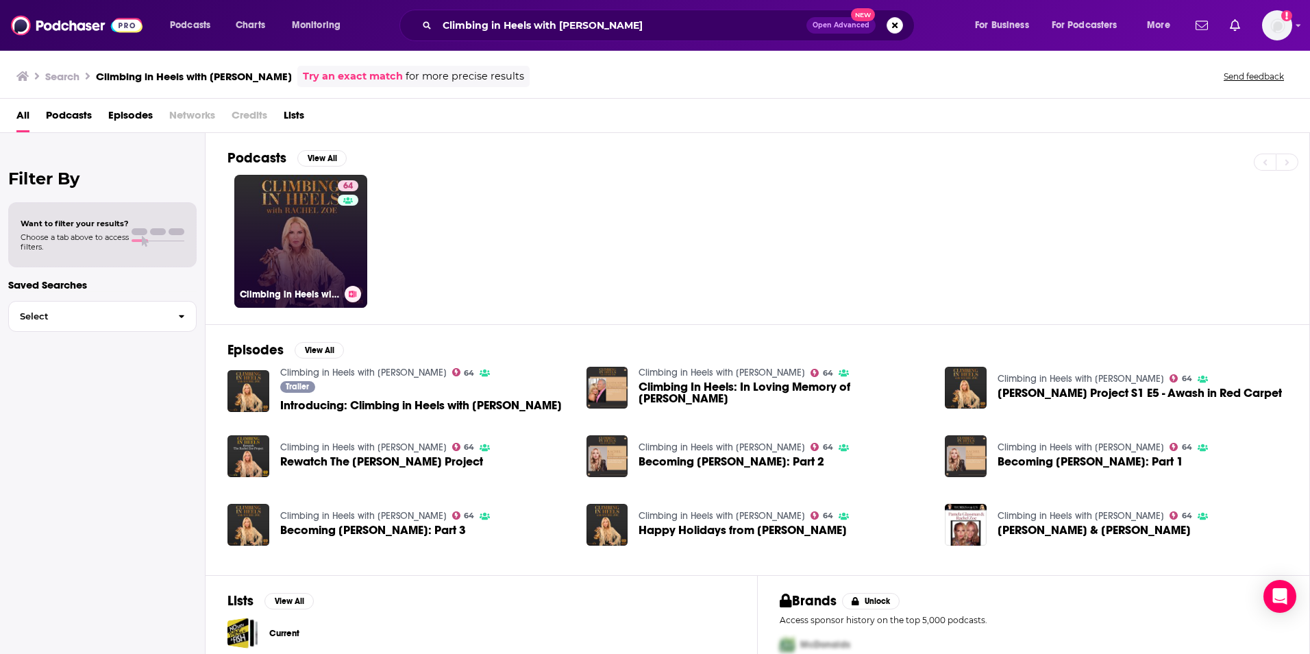
click at [294, 239] on link "64 Climbing in Heels with [PERSON_NAME]" at bounding box center [300, 241] width 133 height 133
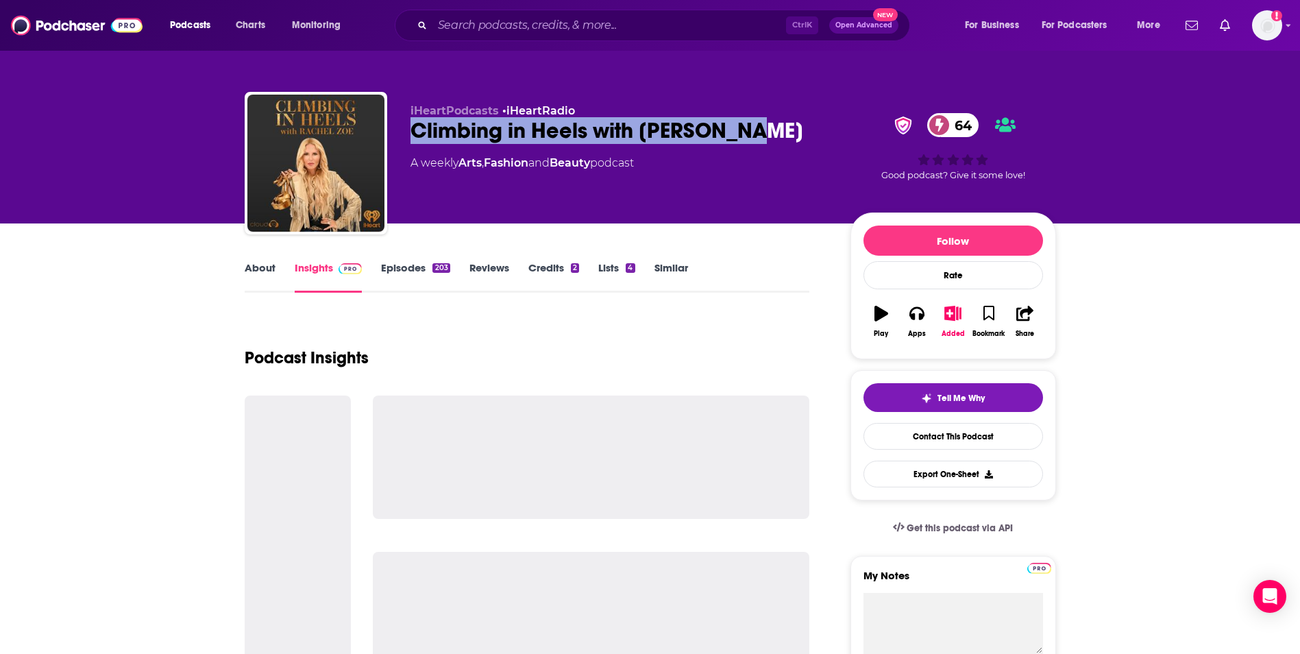
drag, startPoint x: 406, startPoint y: 134, endPoint x: 752, endPoint y: 128, distance: 345.3
click at [752, 128] on div "iHeartPodcasts • iHeartRadio Climbing in Heels with [PERSON_NAME] 64 A weekly A…" at bounding box center [650, 166] width 811 height 148
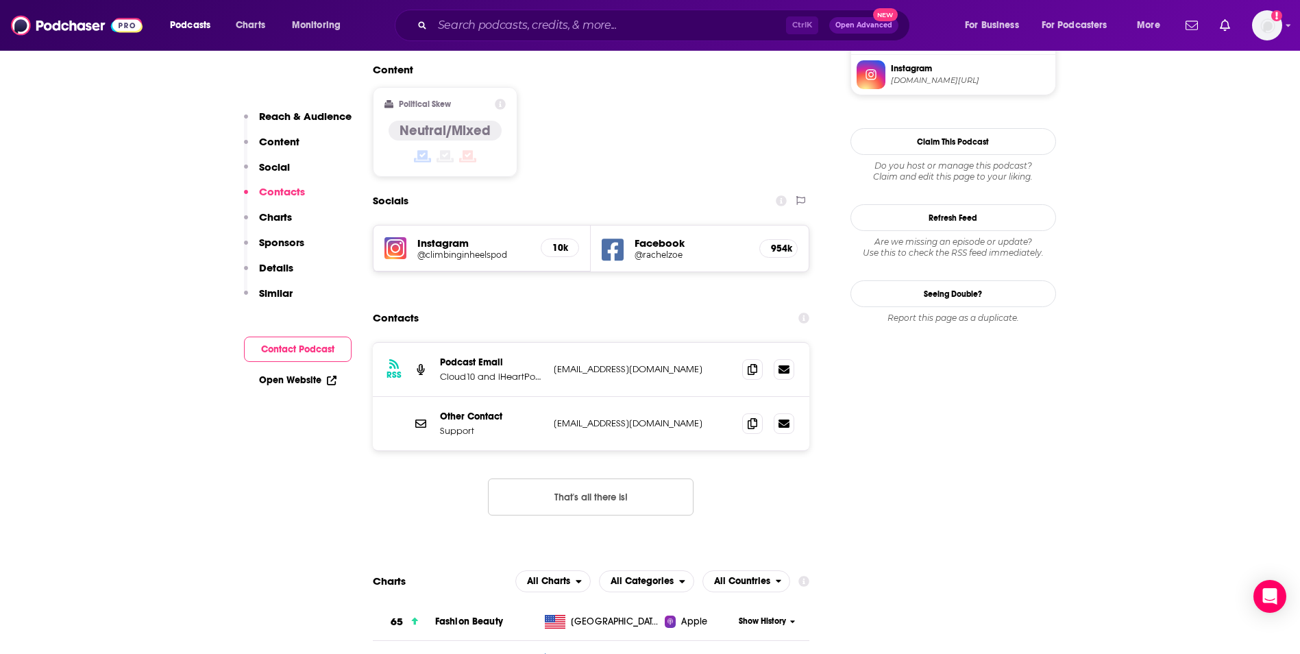
scroll to position [1230, 0]
drag, startPoint x: 550, startPoint y: 336, endPoint x: 646, endPoint y: 332, distance: 96.0
click at [646, 396] on div "Other Contact Support [EMAIL_ADDRESS][DOMAIN_NAME] [EMAIL_ADDRESS][DOMAIN_NAME]" at bounding box center [591, 422] width 437 height 53
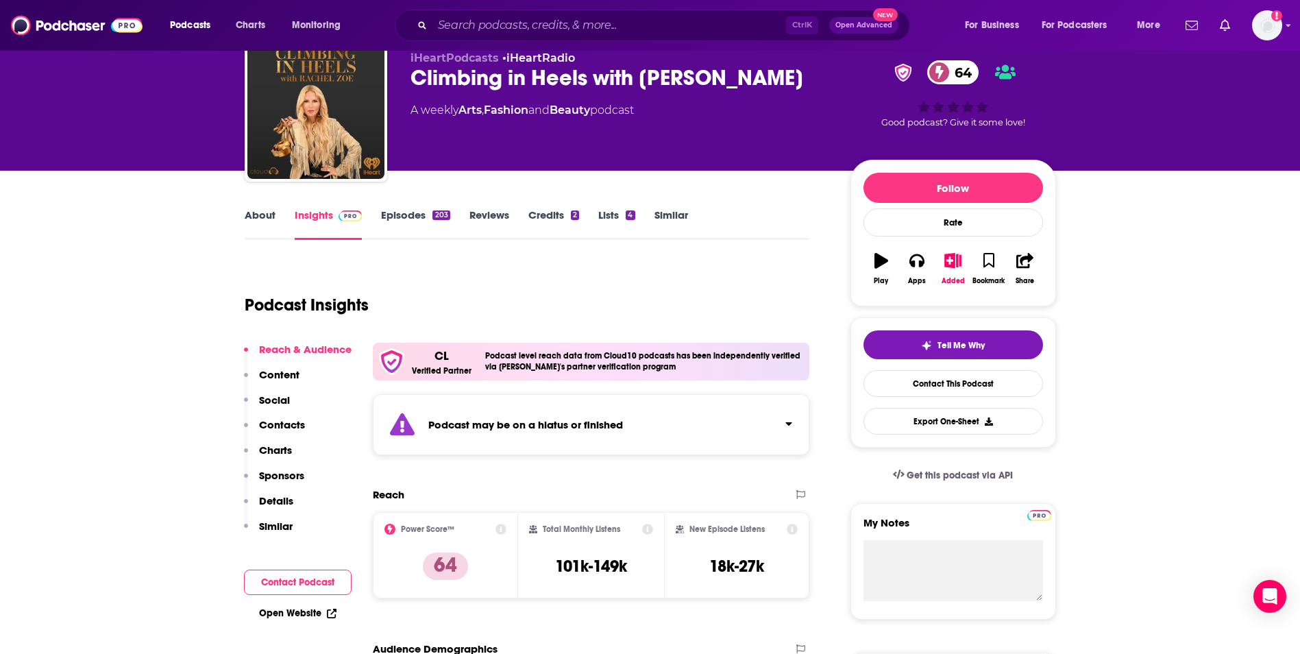
scroll to position [51, 0]
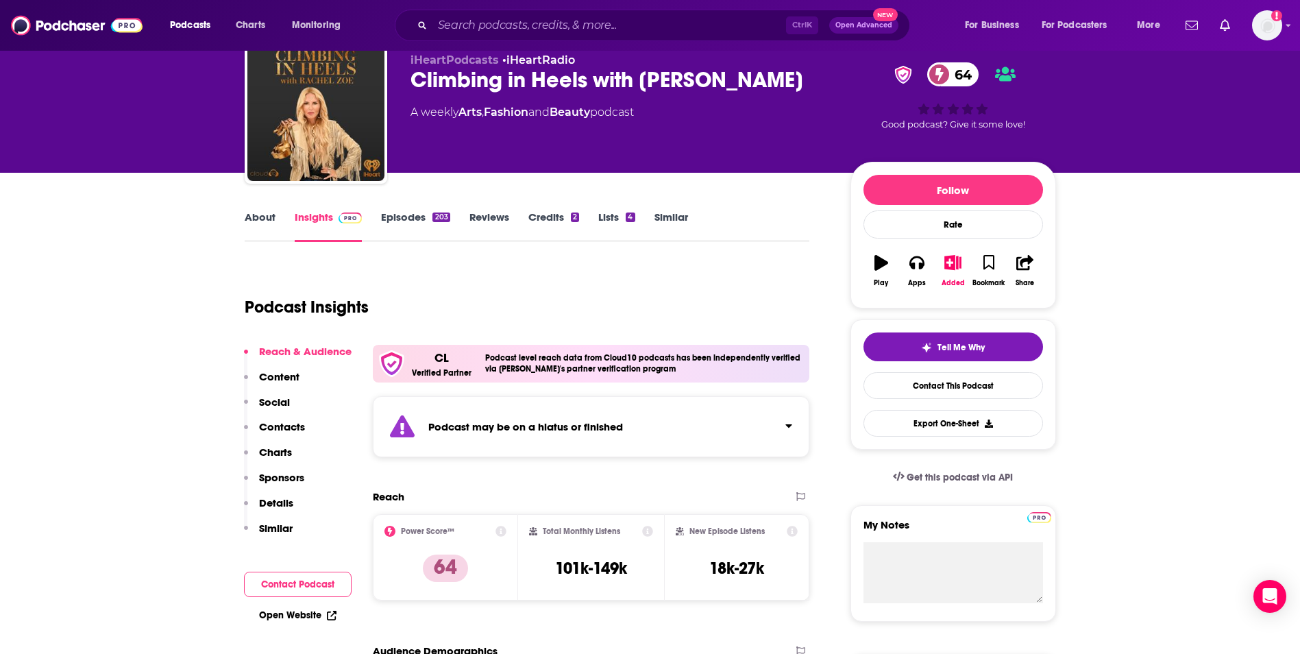
click at [430, 228] on link "Episodes 203" at bounding box center [415, 226] width 69 height 32
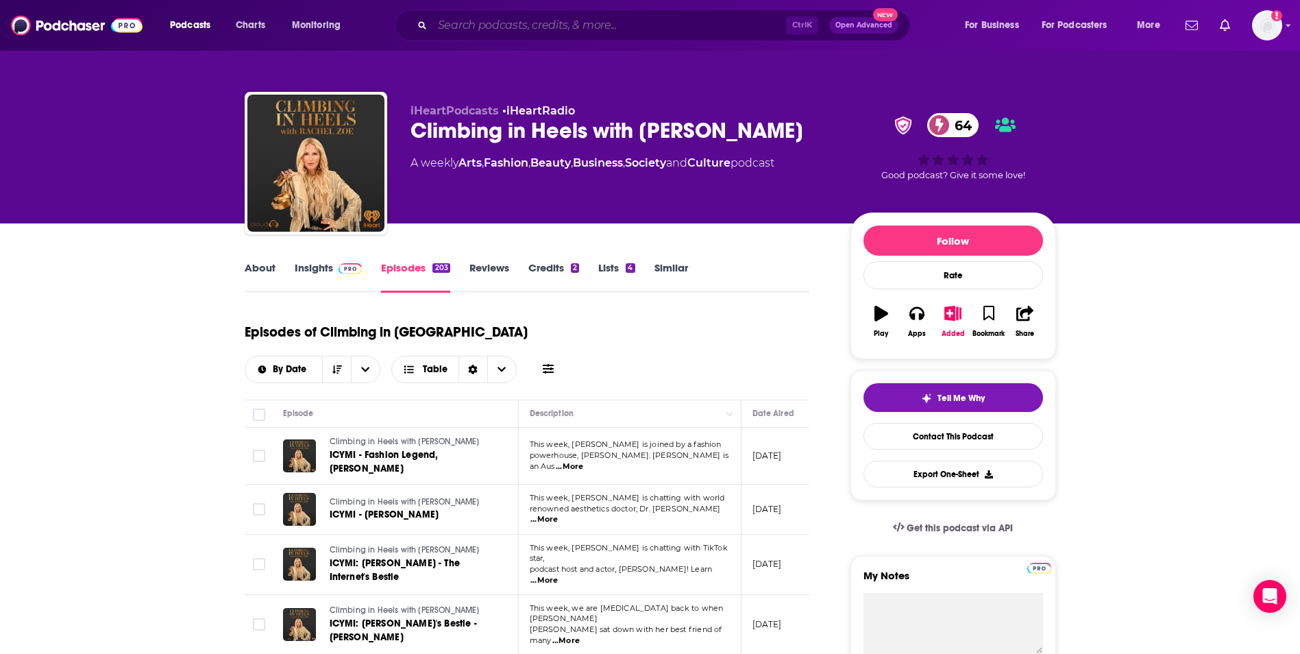
click at [528, 21] on input "Search podcasts, credits, & more..." at bounding box center [608, 25] width 353 height 22
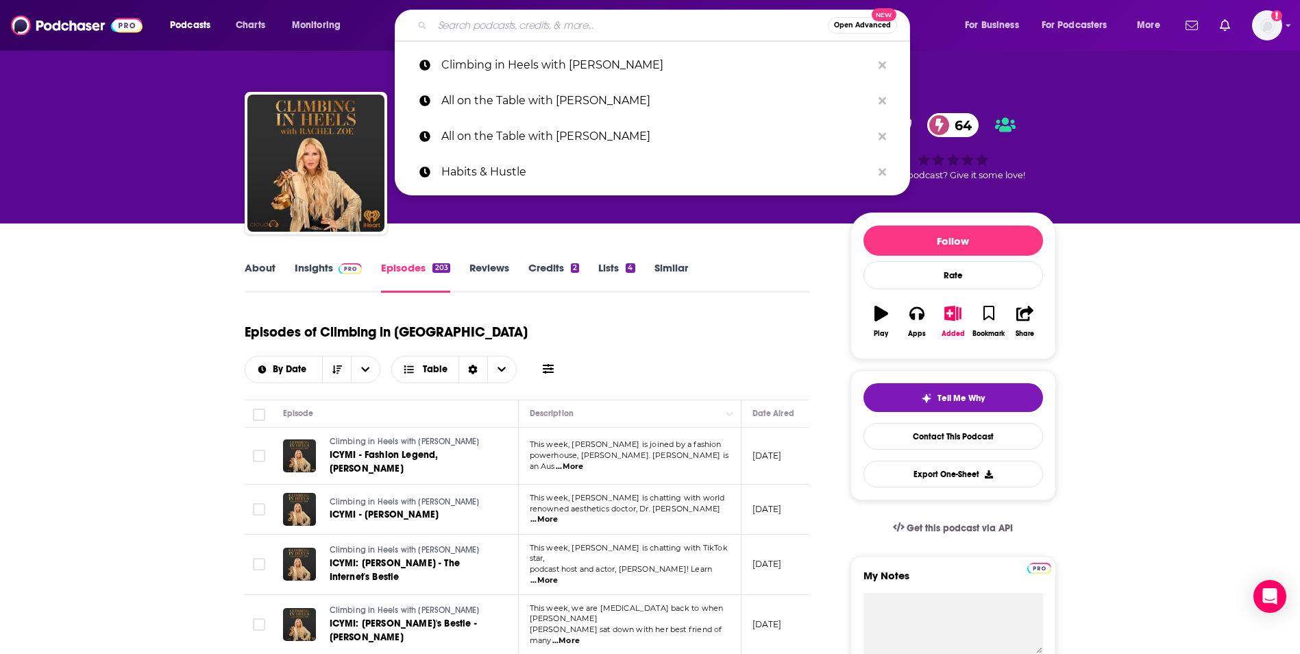
paste input "Lipstick on the Rim with [PERSON_NAME]"
type input "Lipstick on the Rim with [PERSON_NAME]"
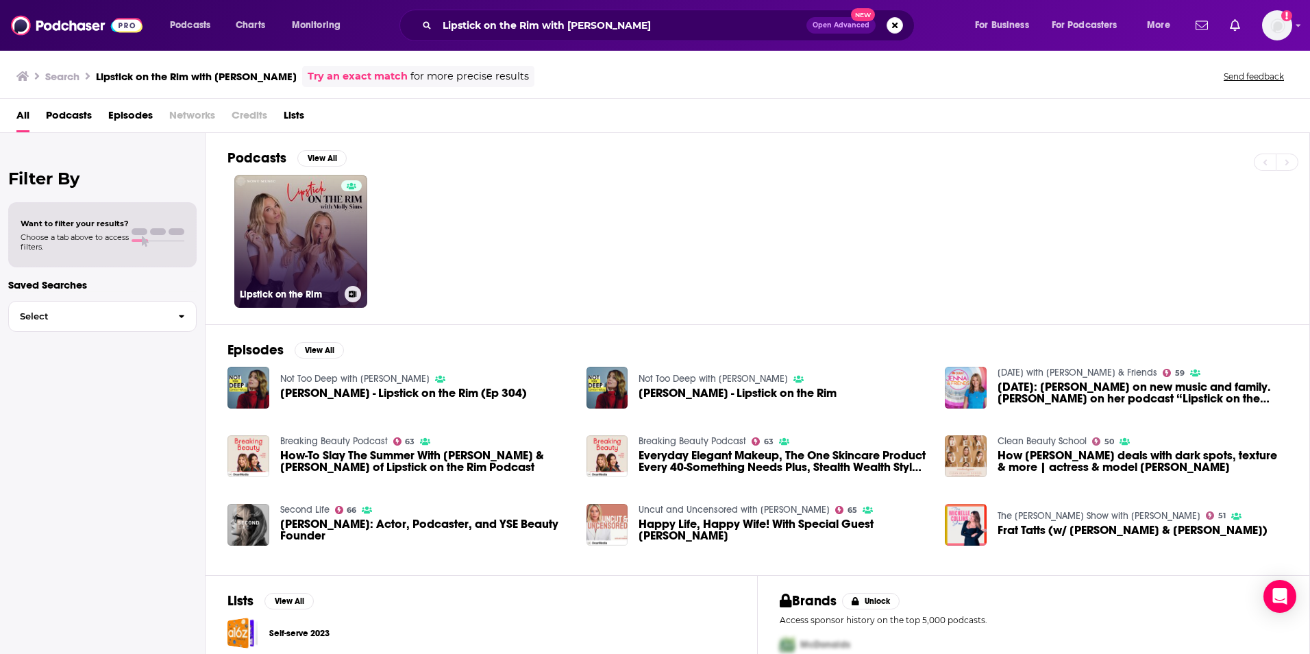
click at [333, 234] on link "Lipstick on the Rim" at bounding box center [300, 241] width 133 height 133
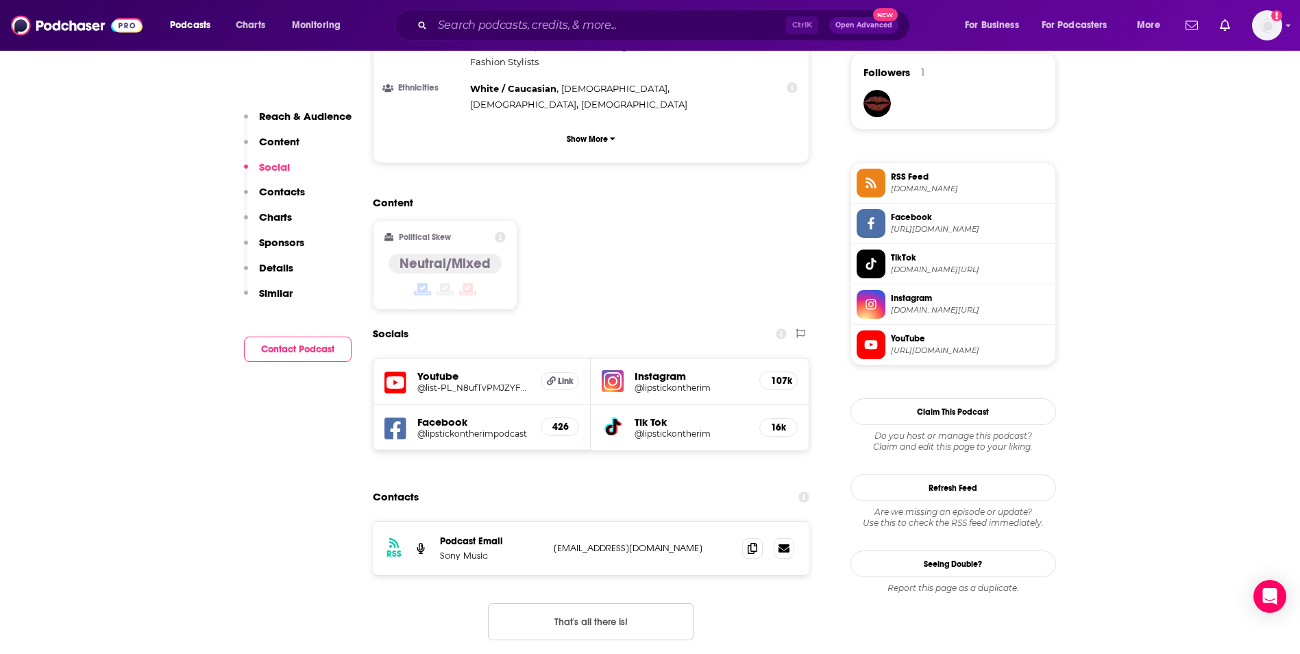
scroll to position [1001, 0]
drag, startPoint x: 555, startPoint y: 460, endPoint x: 670, endPoint y: 449, distance: 115.5
click at [670, 521] on div "RSS Podcast Email Sony Music [EMAIL_ADDRESS][DOMAIN_NAME] [EMAIL_ADDRESS][DOMAI…" at bounding box center [591, 547] width 437 height 53
